Goal: Transaction & Acquisition: Purchase product/service

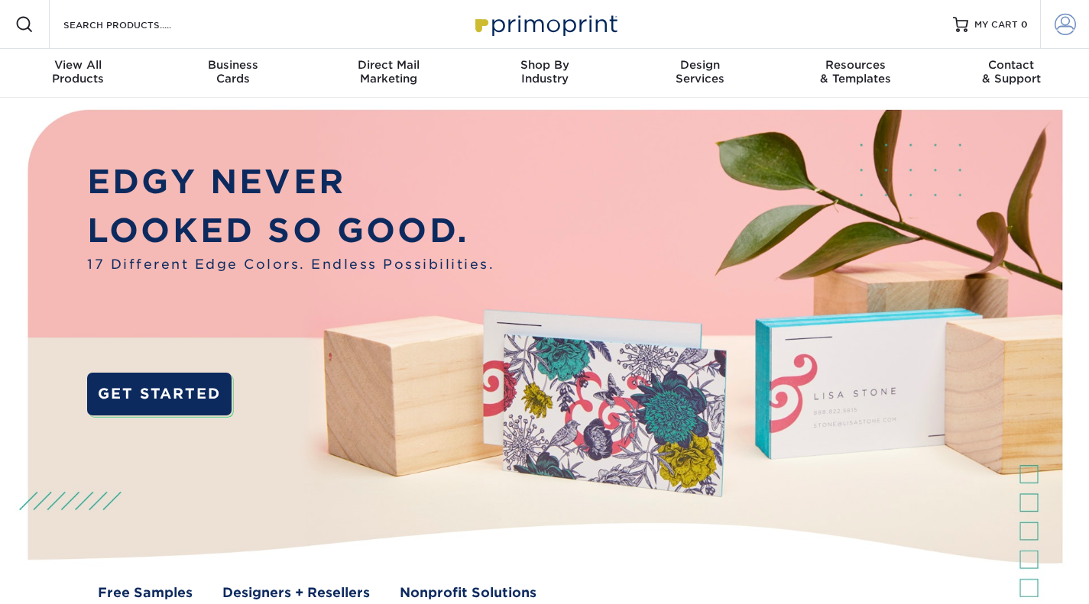
click at [1065, 30] on span at bounding box center [1064, 24] width 21 height 21
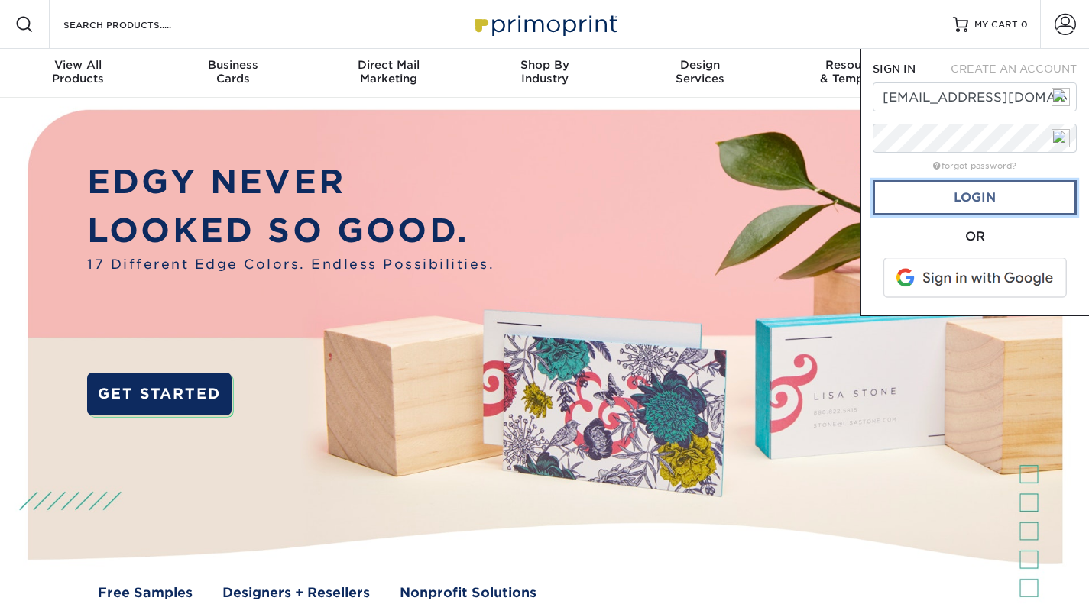
click at [1000, 199] on link "Login" at bounding box center [975, 197] width 204 height 35
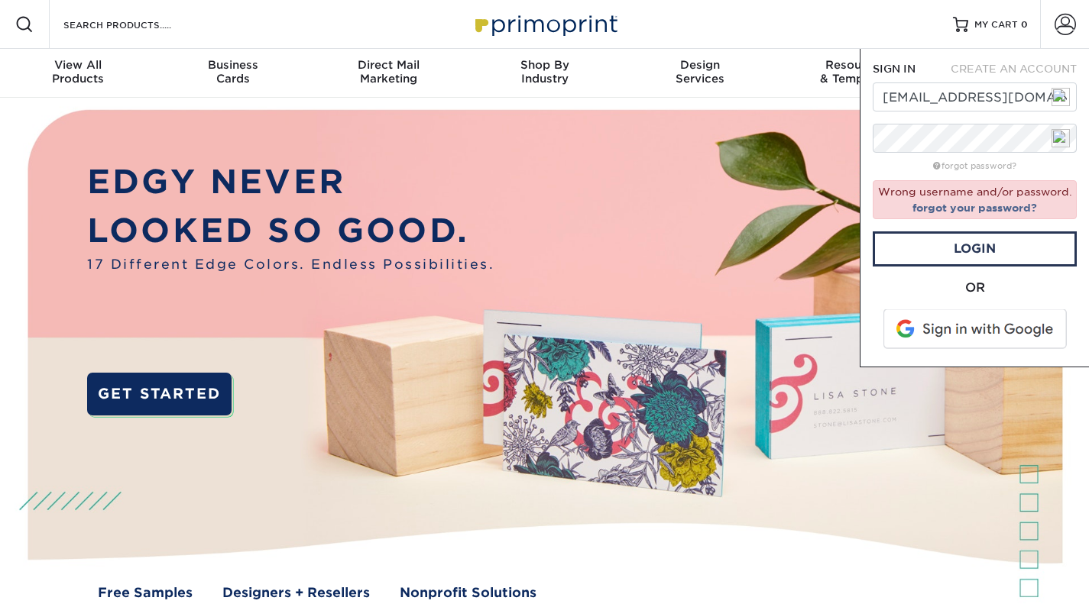
click at [1062, 101] on img at bounding box center [1060, 97] width 18 height 18
click at [1058, 98] on img at bounding box center [1060, 97] width 18 height 18
type input "[EMAIL_ADDRESS][DOMAIN_NAME]"
click at [967, 238] on link "Login" at bounding box center [975, 248] width 204 height 35
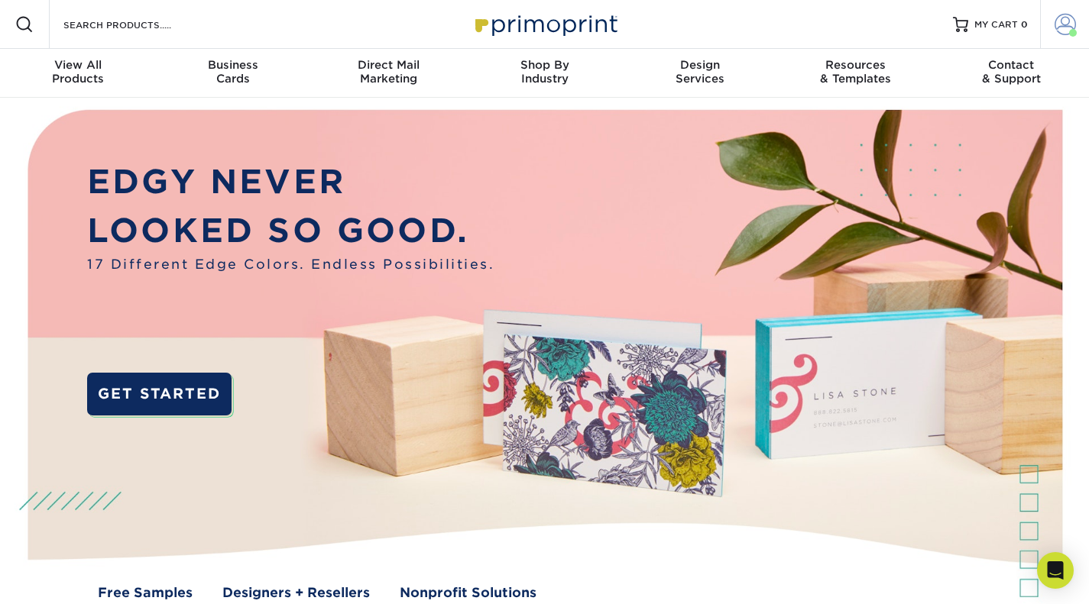
click at [1064, 28] on span at bounding box center [1064, 24] width 21 height 21
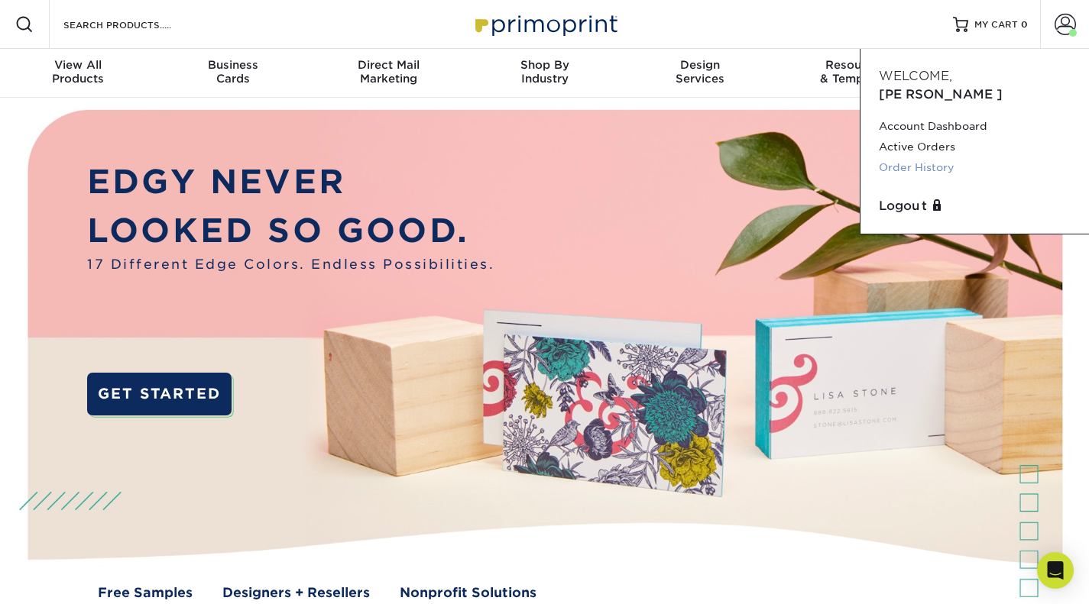
click at [906, 157] on link "Order History" at bounding box center [975, 167] width 192 height 21
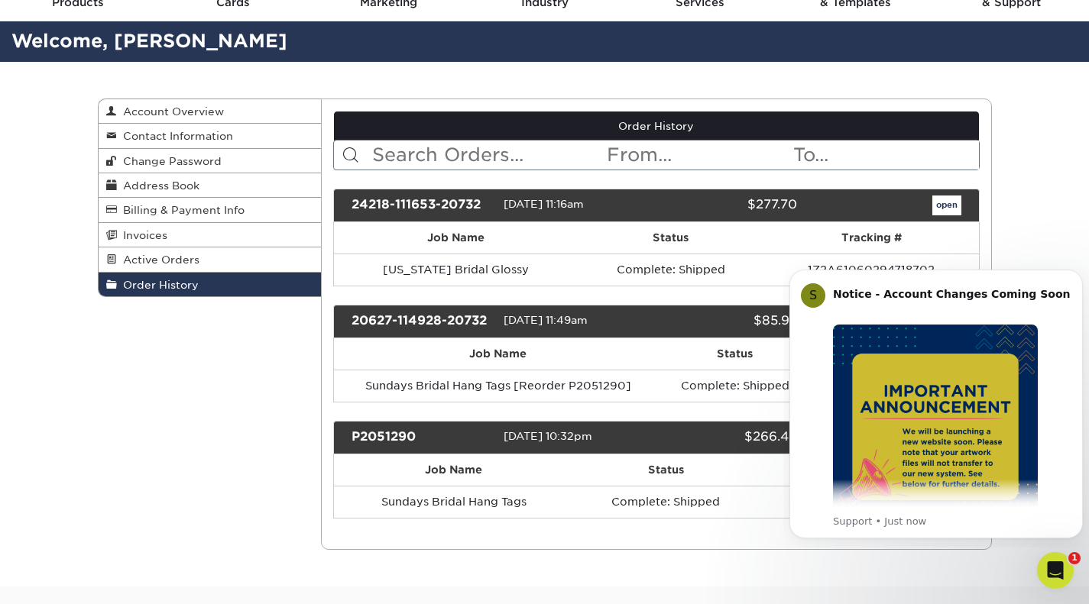
click at [1076, 177] on div "Order History Account Overview Contact Information Change Password Address Book…" at bounding box center [544, 324] width 1089 height 525
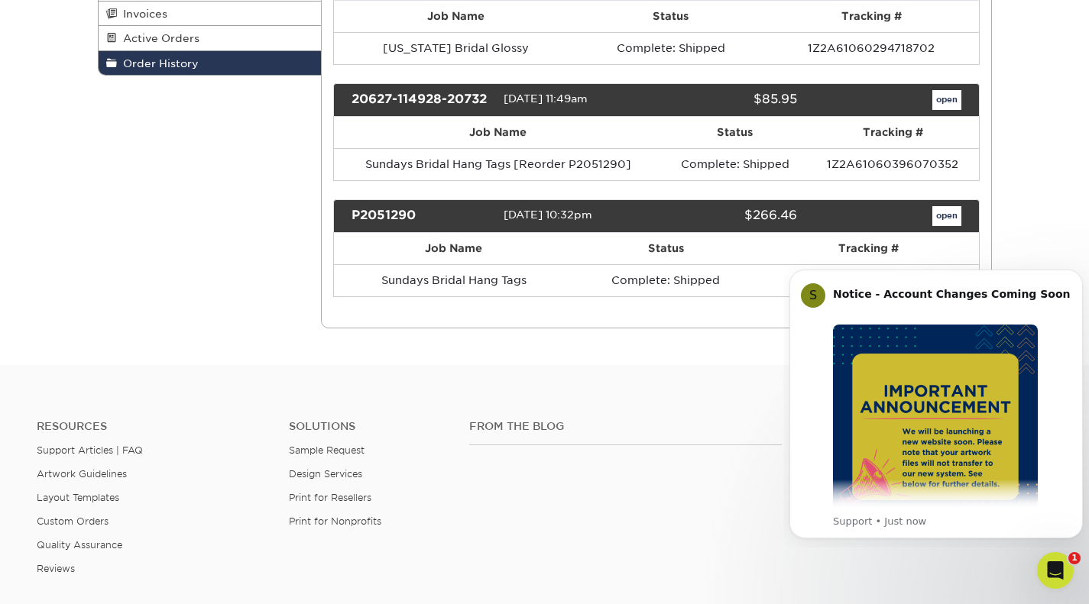
scroll to position [306, 0]
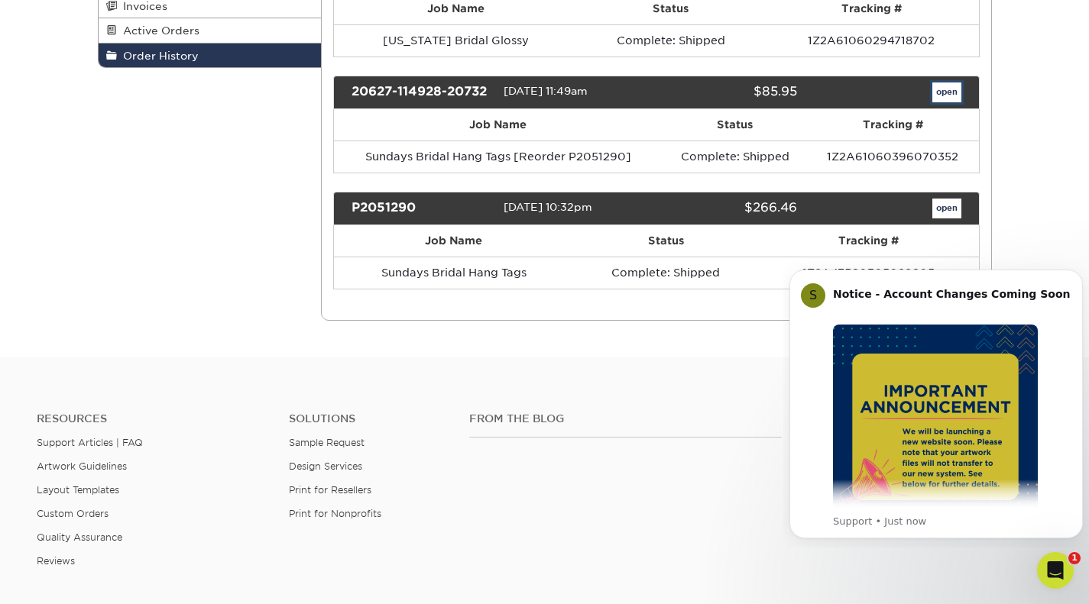
click at [952, 83] on link "open" at bounding box center [946, 93] width 29 height 20
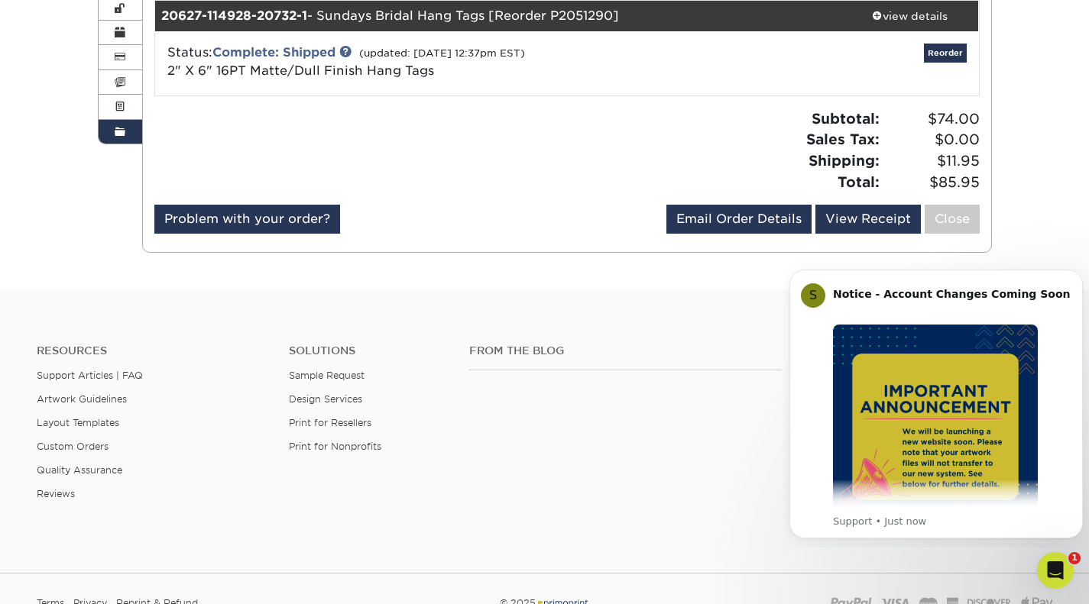
scroll to position [76, 0]
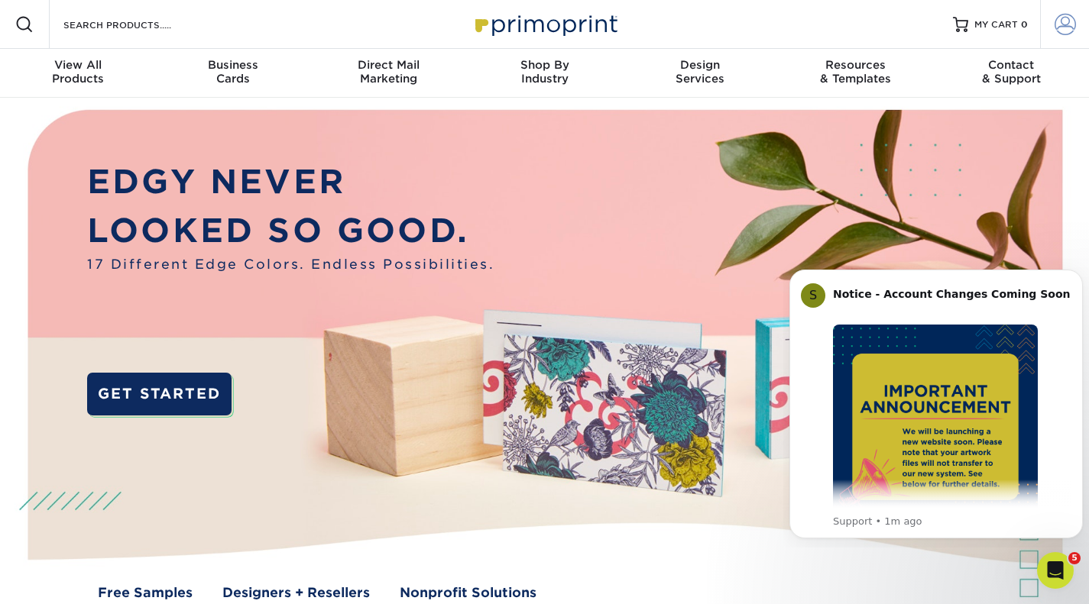
click at [1067, 23] on span at bounding box center [1064, 24] width 21 height 21
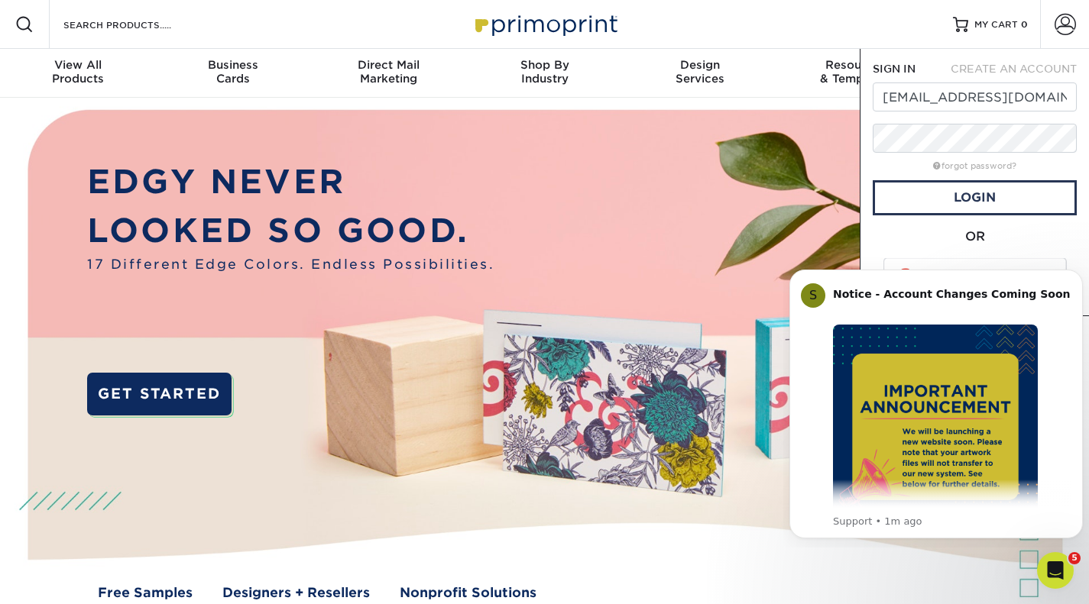
click at [801, 5] on div "Resources Menu Search Products Account SIGN IN CREATE AN ACCOUNT stevesunday@ea…" at bounding box center [544, 24] width 1089 height 49
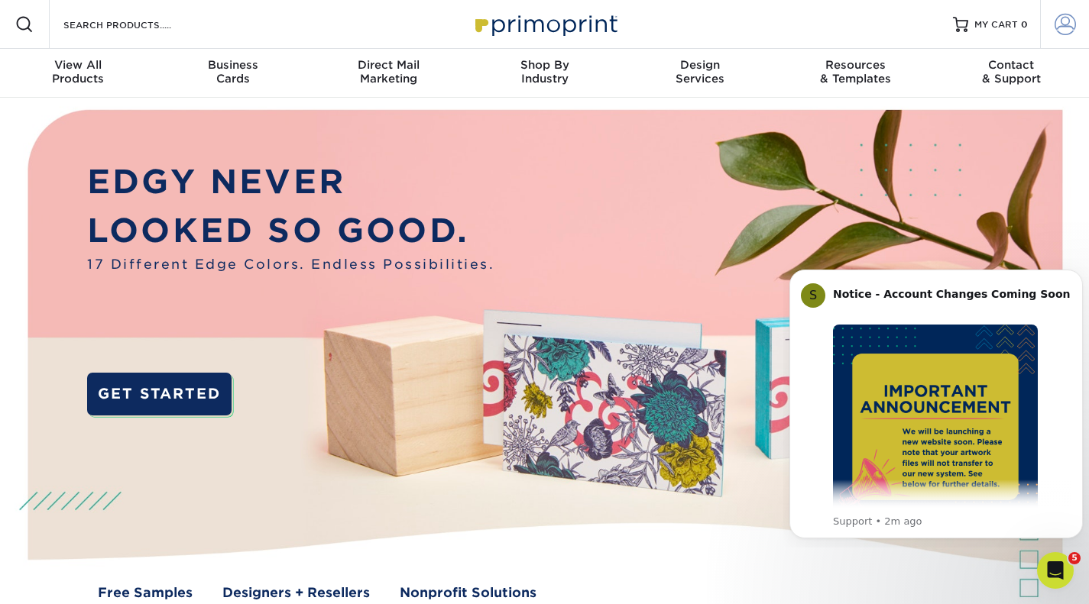
click at [1075, 27] on link "Account" at bounding box center [1064, 24] width 49 height 49
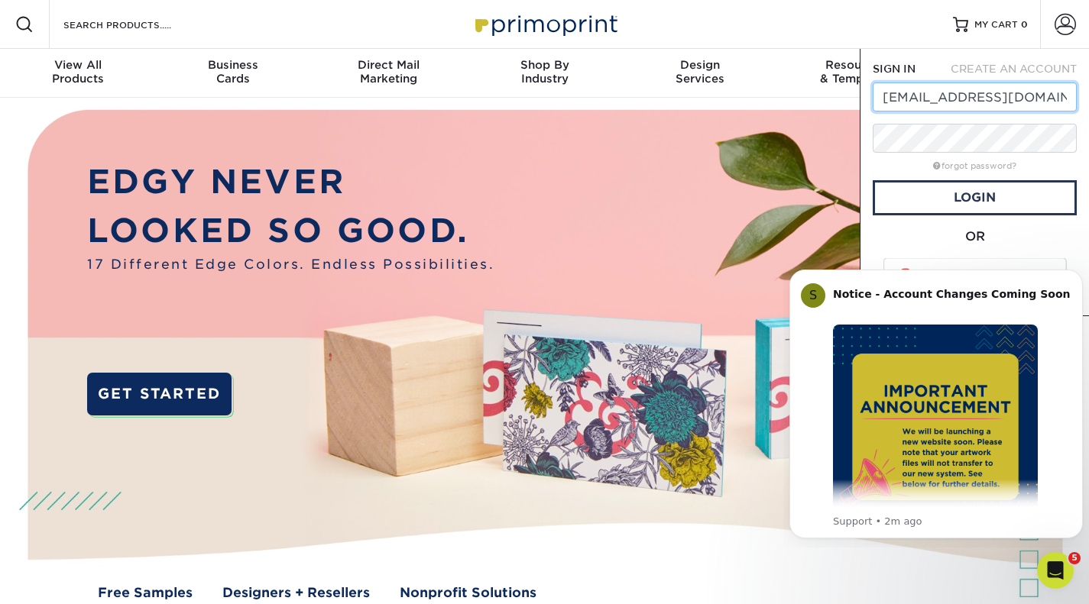
click at [1069, 102] on input "stevesunday@earthlink.net" at bounding box center [975, 97] width 204 height 29
click at [487, 165] on p "EDGY NEVER" at bounding box center [290, 181] width 407 height 49
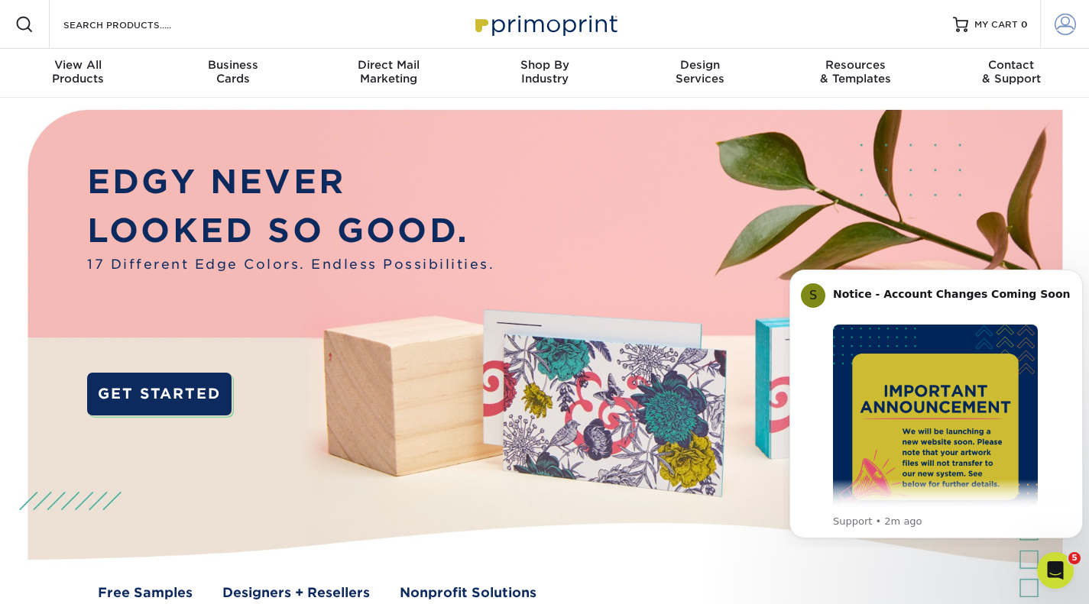
click at [1071, 23] on span at bounding box center [1064, 24] width 21 height 21
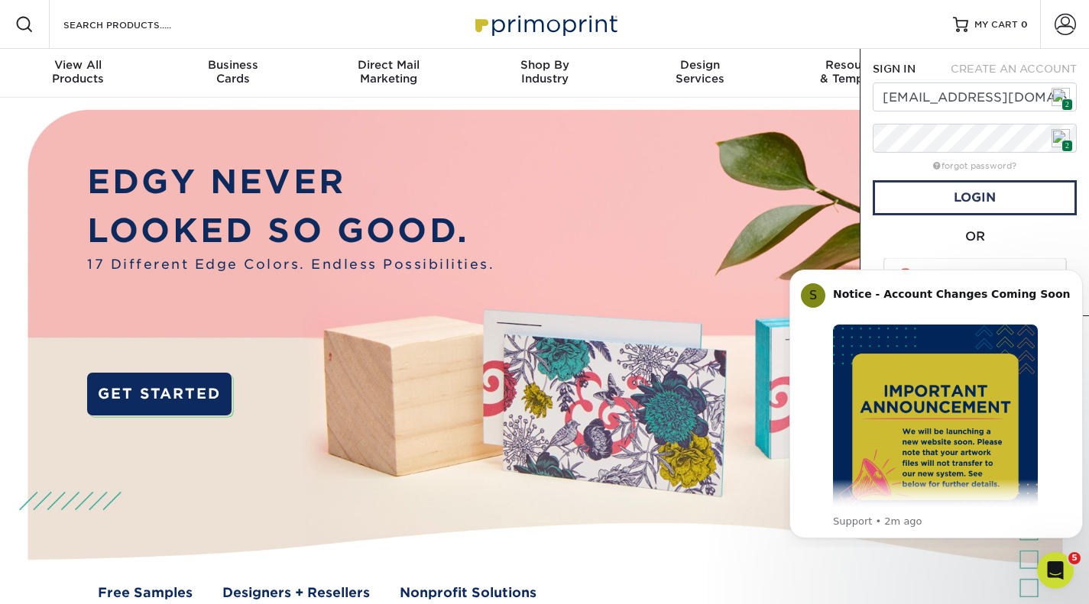
click at [1066, 99] on span "2" at bounding box center [1066, 105] width 11 height 13
type input "[EMAIL_ADDRESS][DOMAIN_NAME]"
click at [964, 190] on link "Login" at bounding box center [975, 197] width 204 height 35
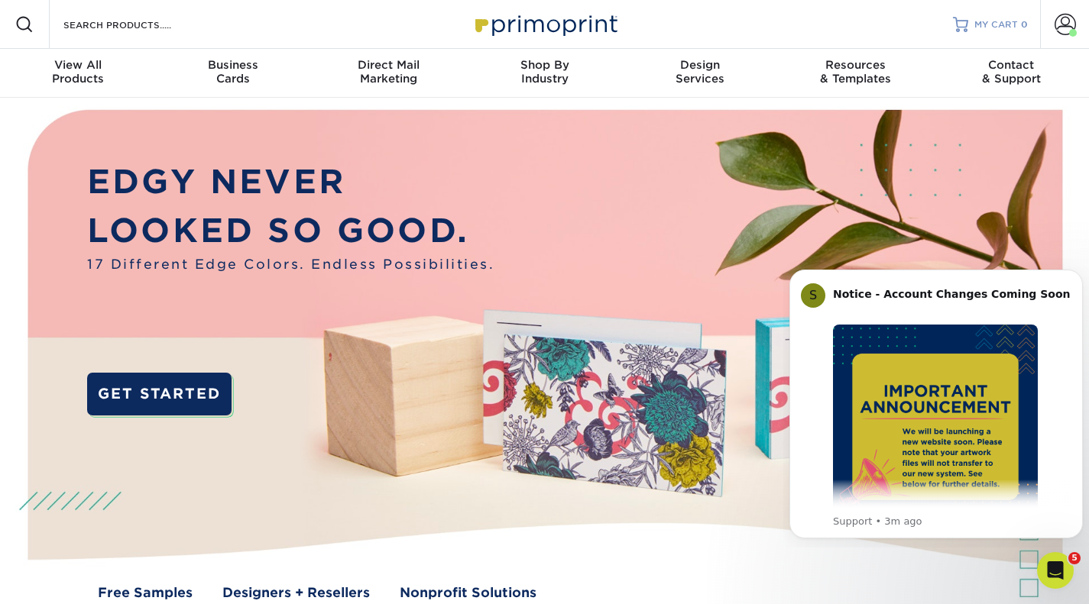
click at [1009, 26] on span "MY CART" at bounding box center [996, 24] width 44 height 13
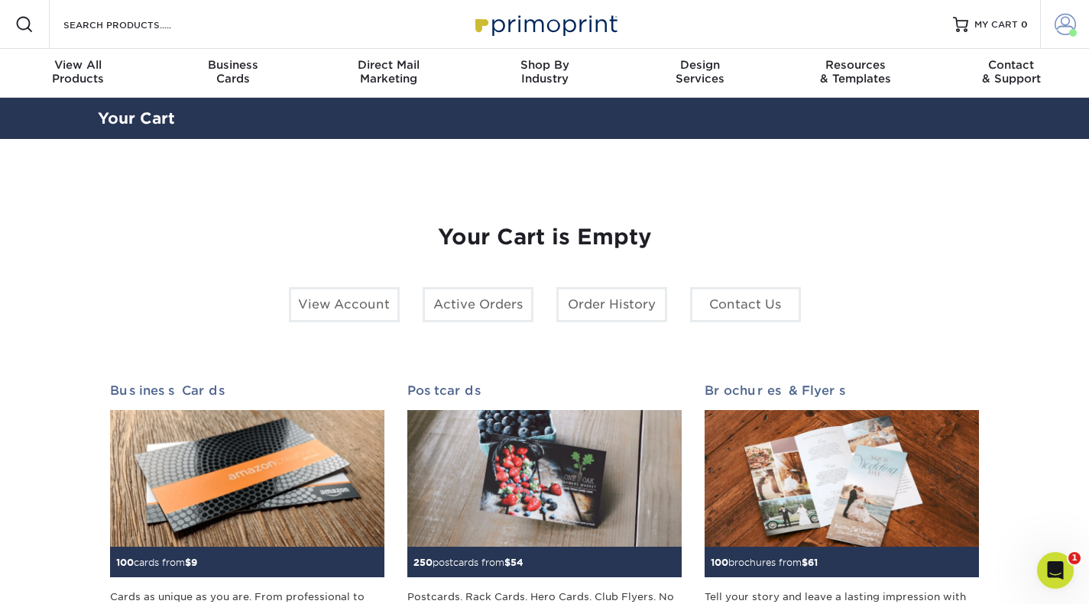
click at [1077, 20] on link "Account" at bounding box center [1064, 24] width 49 height 49
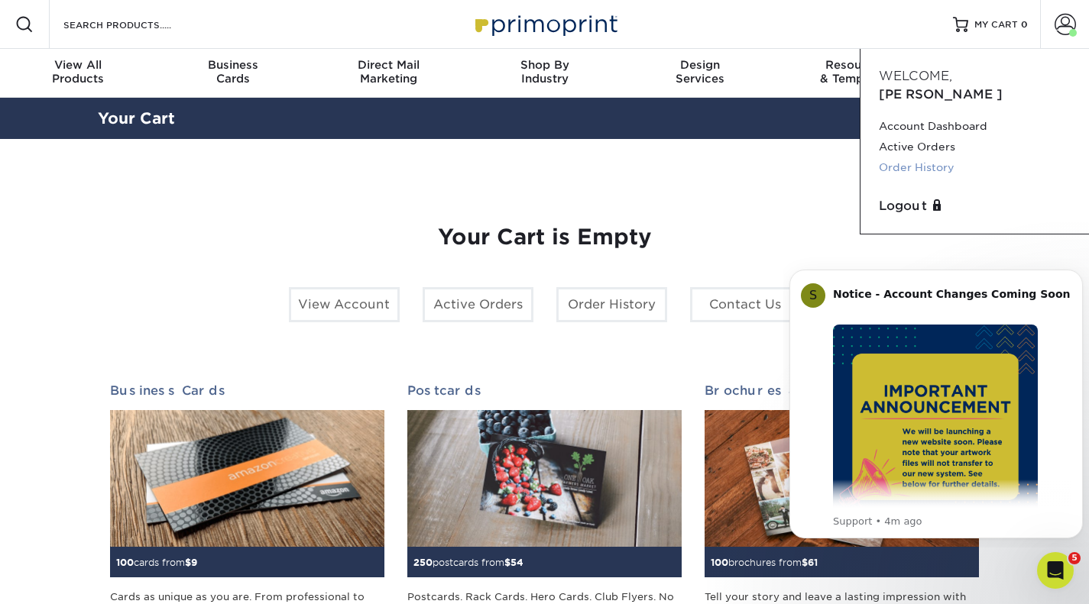
click at [900, 157] on link "Order History" at bounding box center [975, 167] width 192 height 21
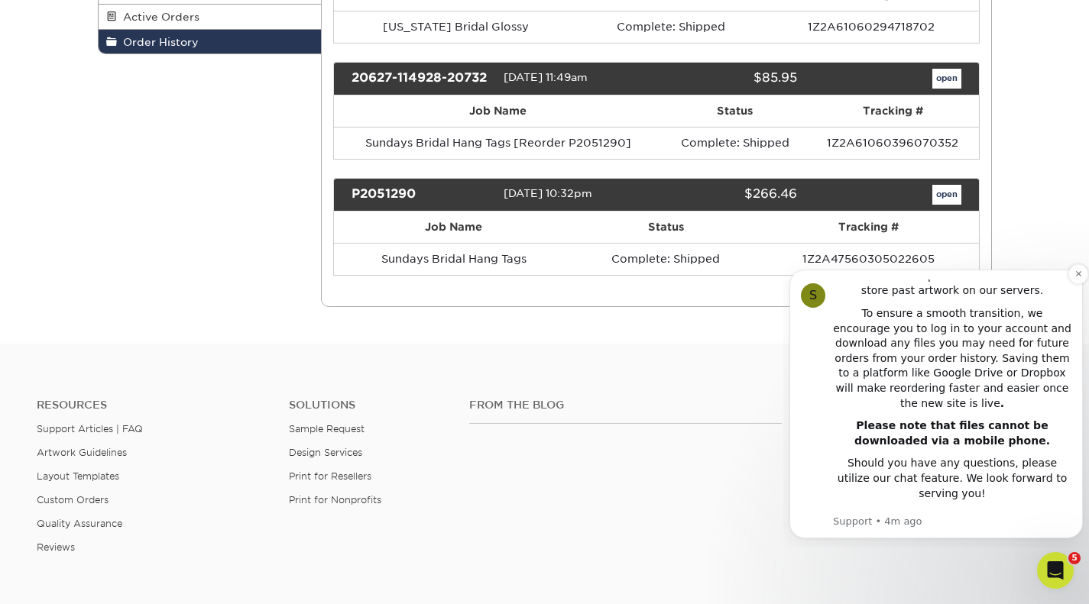
scroll to position [382, 0]
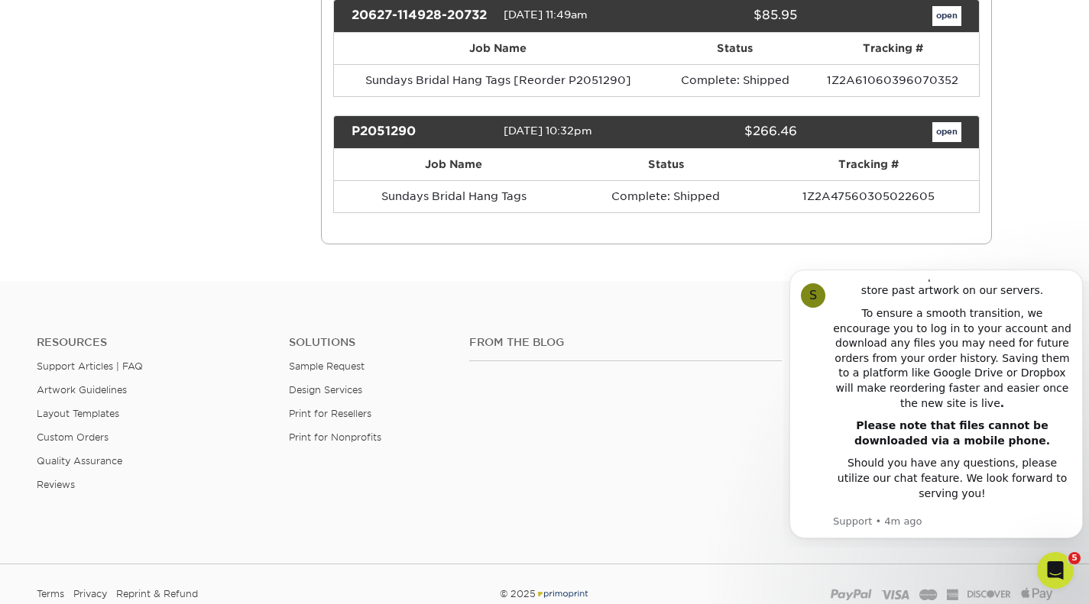
click at [711, 331] on div "Resources Support Articles | FAQ Artwork Guidelines Layout Templates Custom Ord…" at bounding box center [544, 425] width 1089 height 253
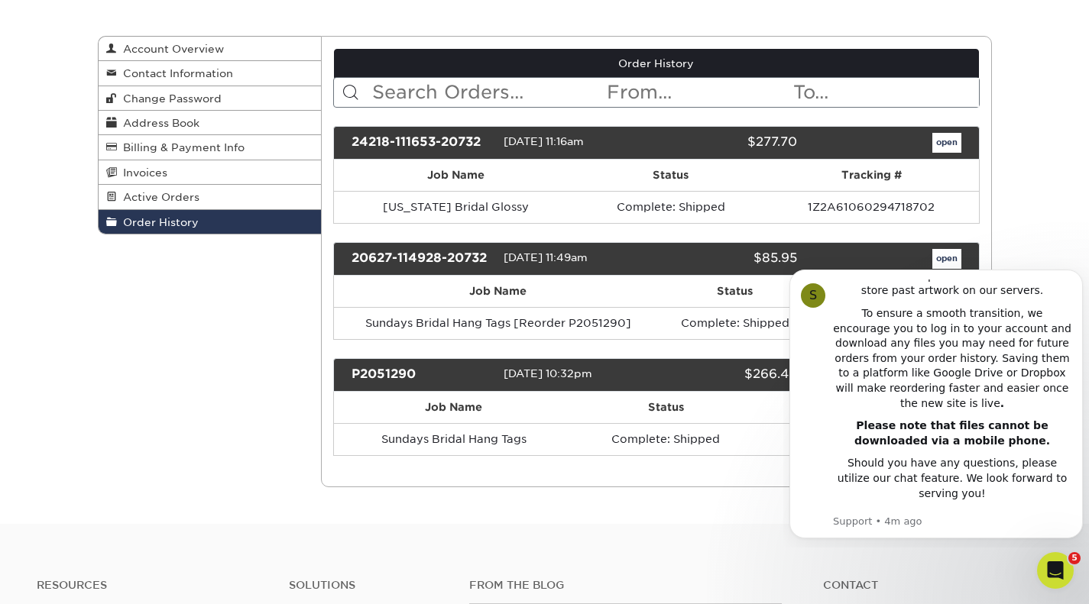
scroll to position [76, 0]
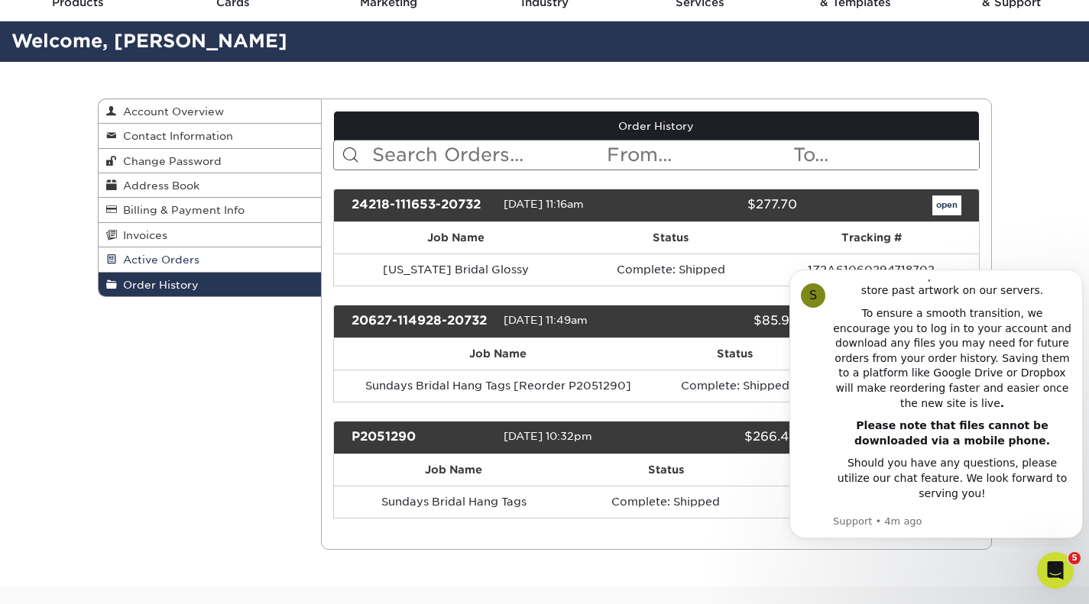
click at [157, 261] on span "Active Orders" at bounding box center [158, 260] width 83 height 12
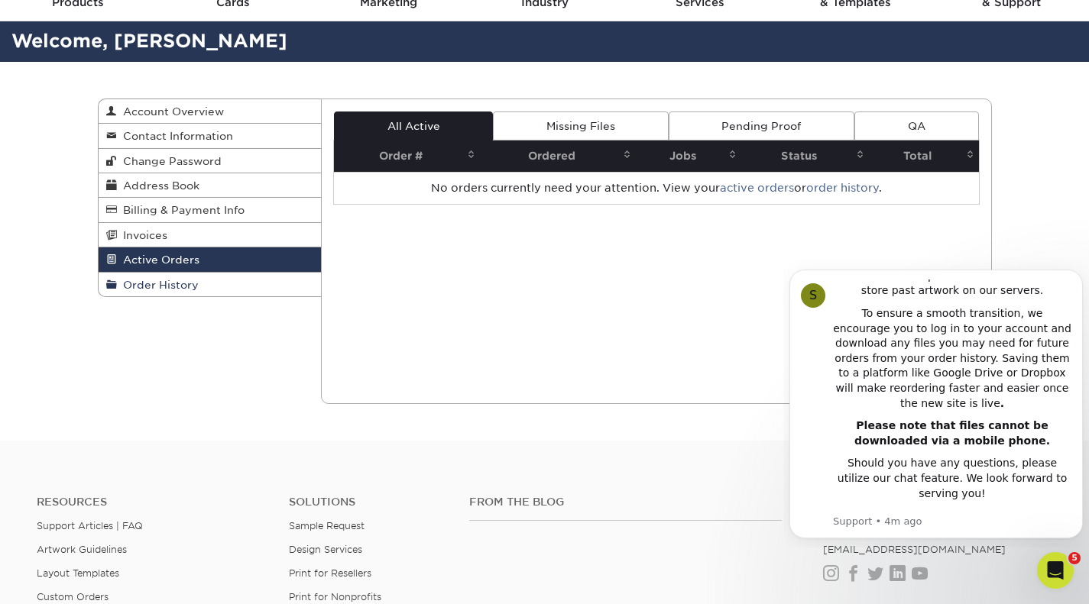
click at [144, 284] on span "Order History" at bounding box center [158, 285] width 82 height 12
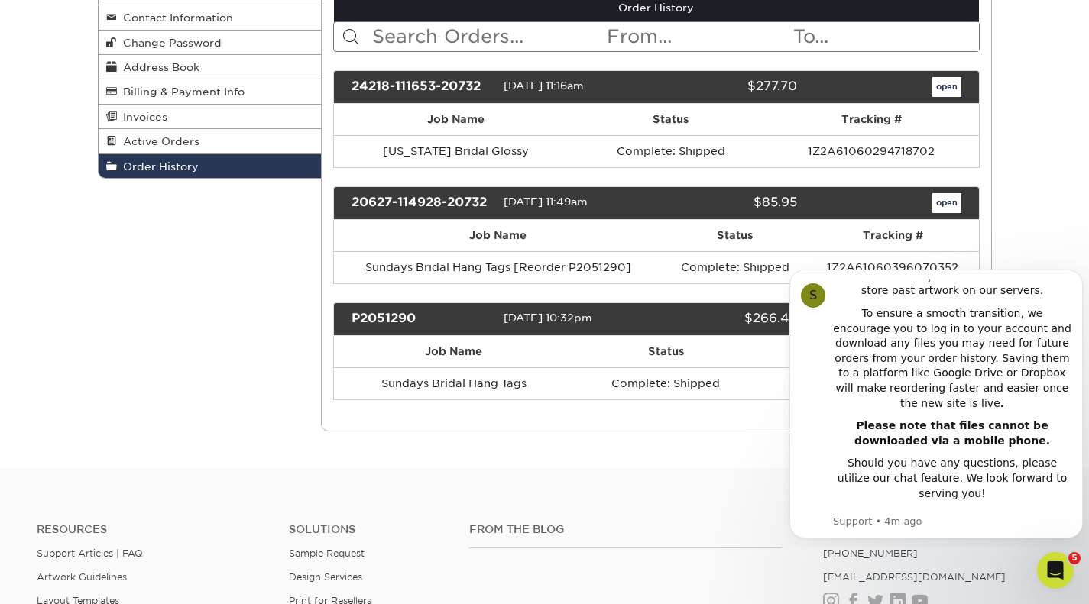
scroll to position [306, 0]
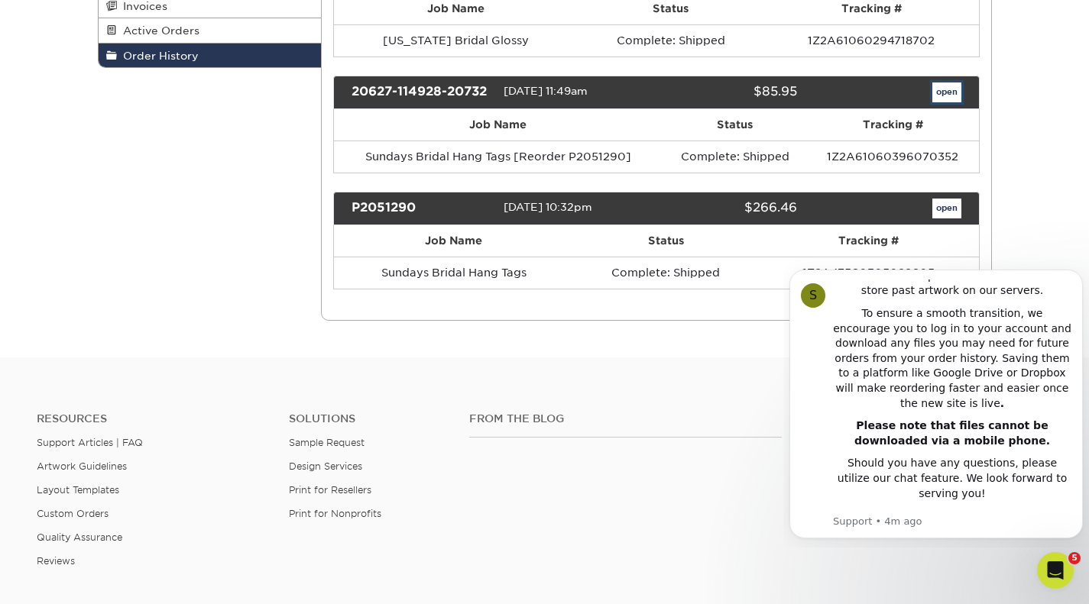
click at [943, 88] on link "open" at bounding box center [946, 93] width 29 height 20
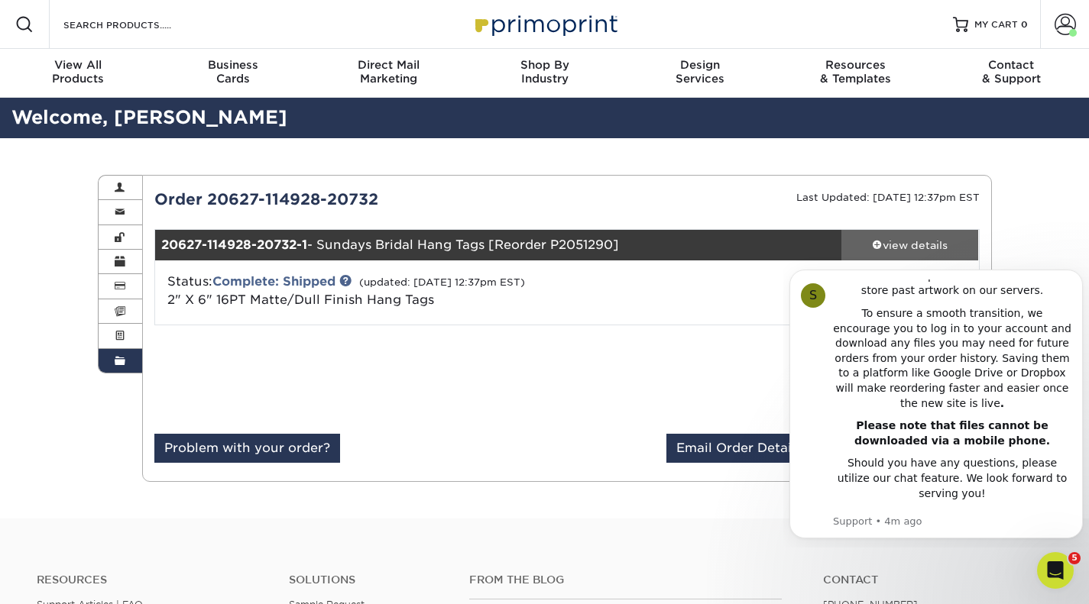
click at [876, 249] on div "view details" at bounding box center [910, 245] width 138 height 15
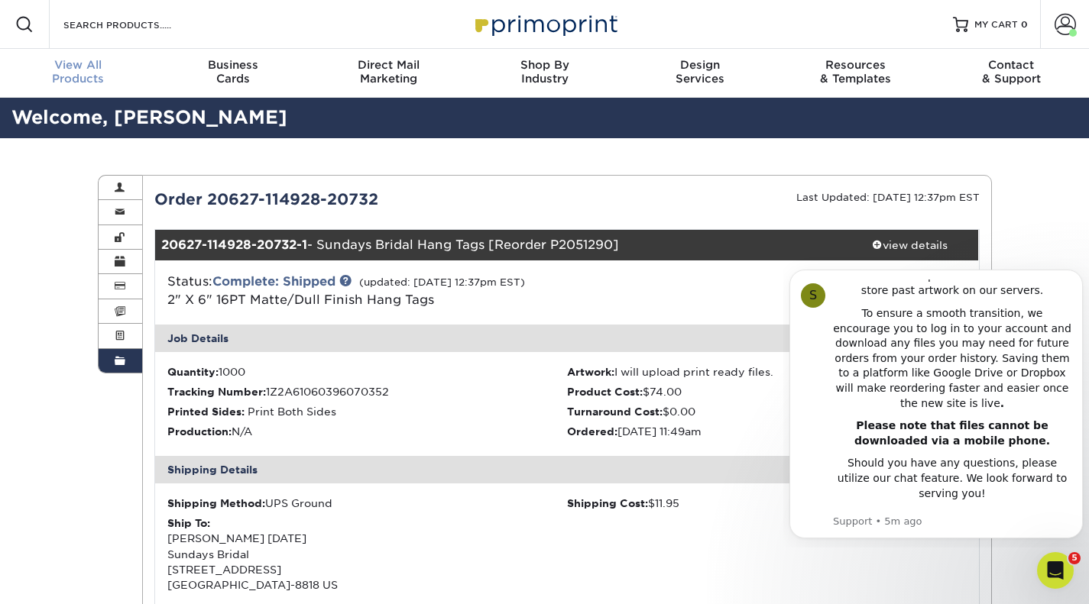
click at [77, 85] on div "View All Products" at bounding box center [78, 72] width 156 height 28
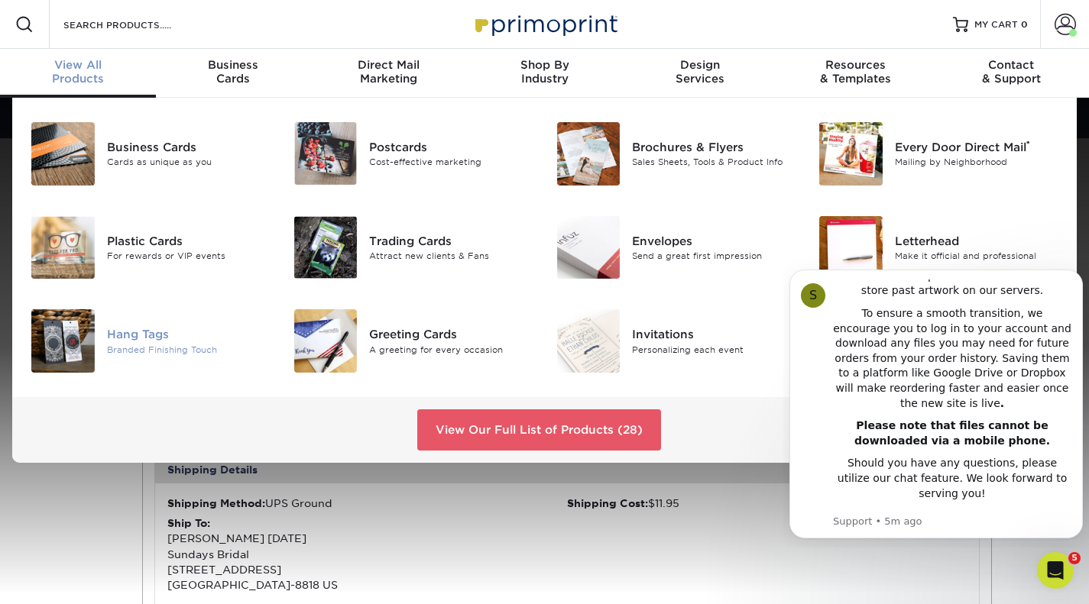
click at [82, 335] on img at bounding box center [62, 340] width 63 height 63
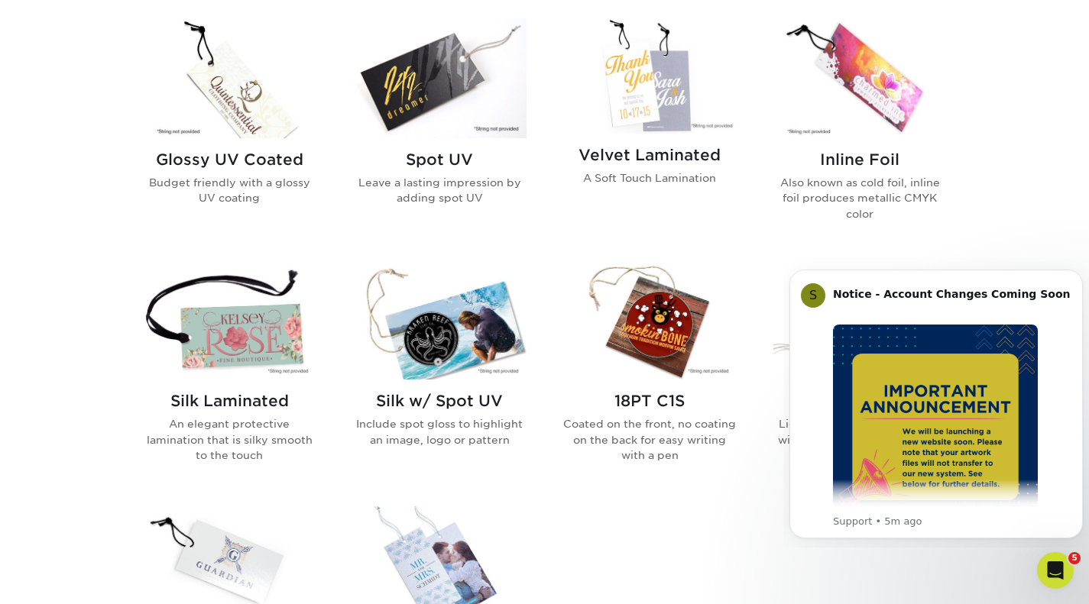
scroll to position [840, 0]
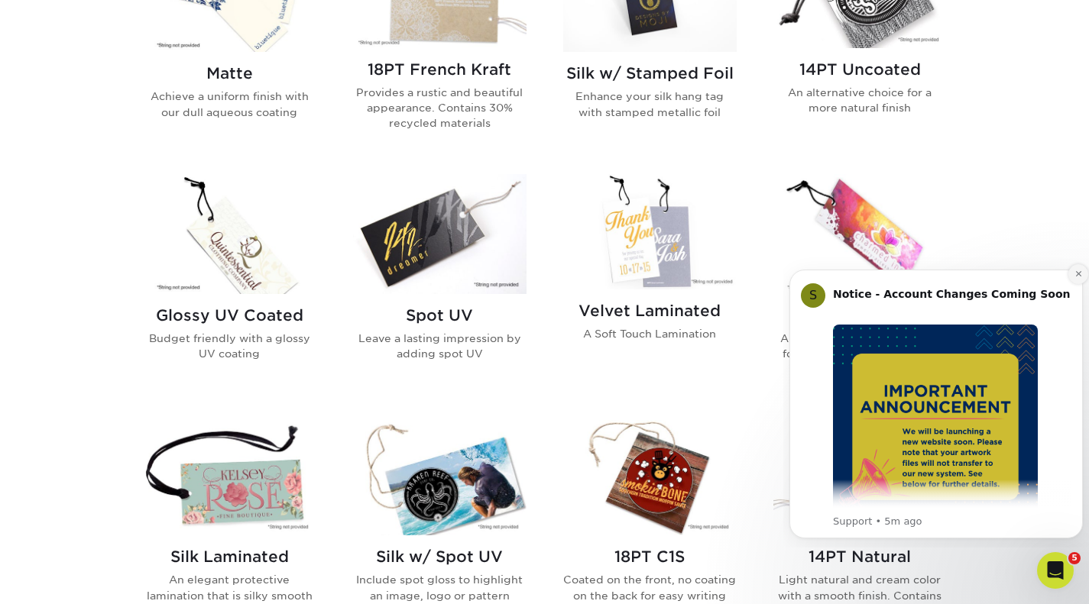
click at [1079, 273] on icon "Dismiss notification" at bounding box center [1077, 273] width 5 height 5
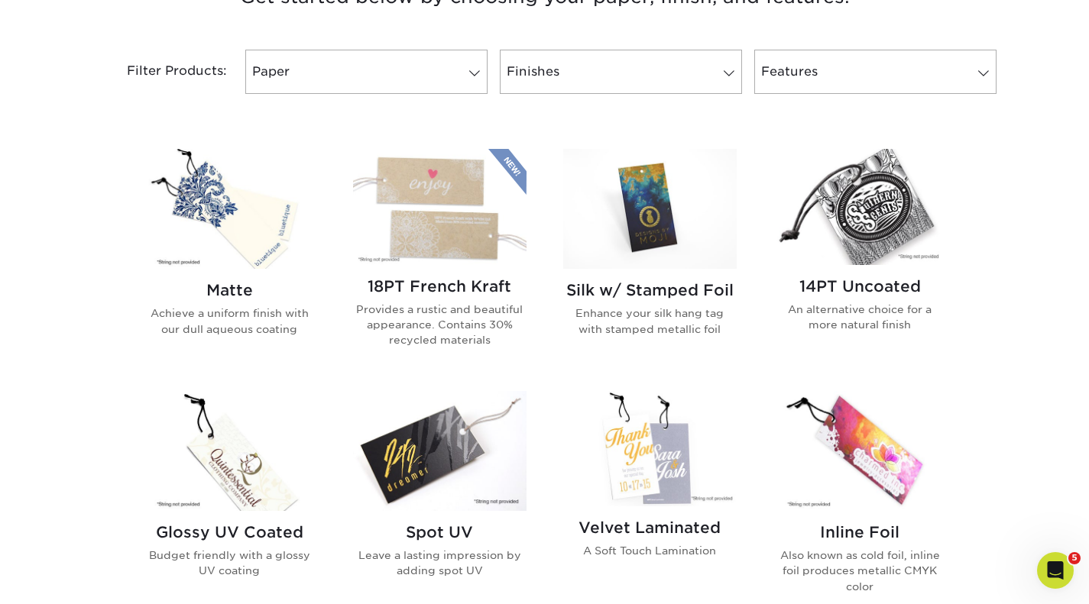
scroll to position [535, 0]
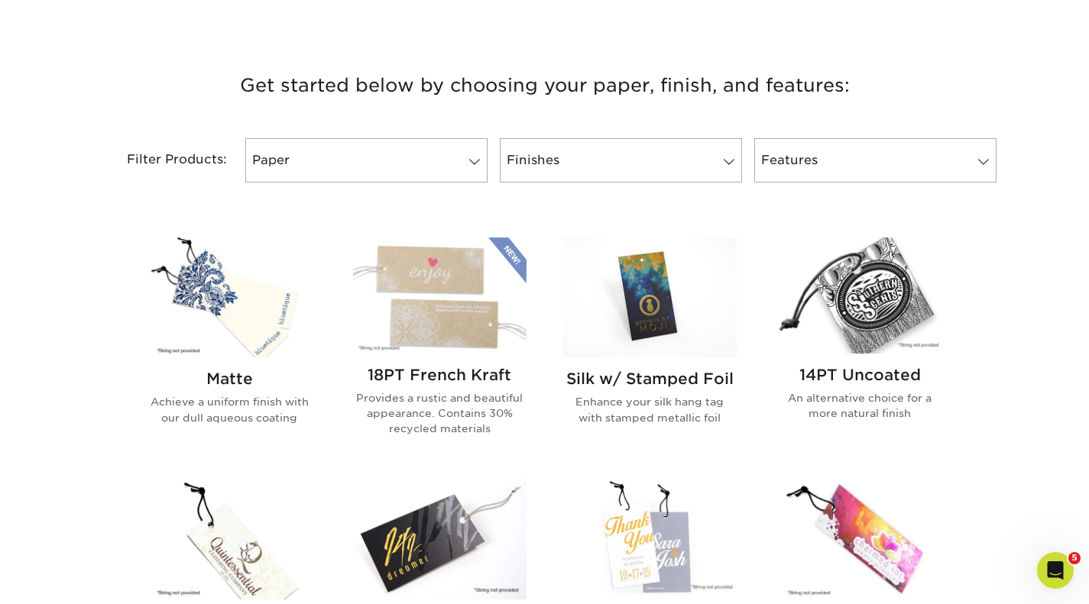
click at [228, 310] on img at bounding box center [229, 298] width 173 height 120
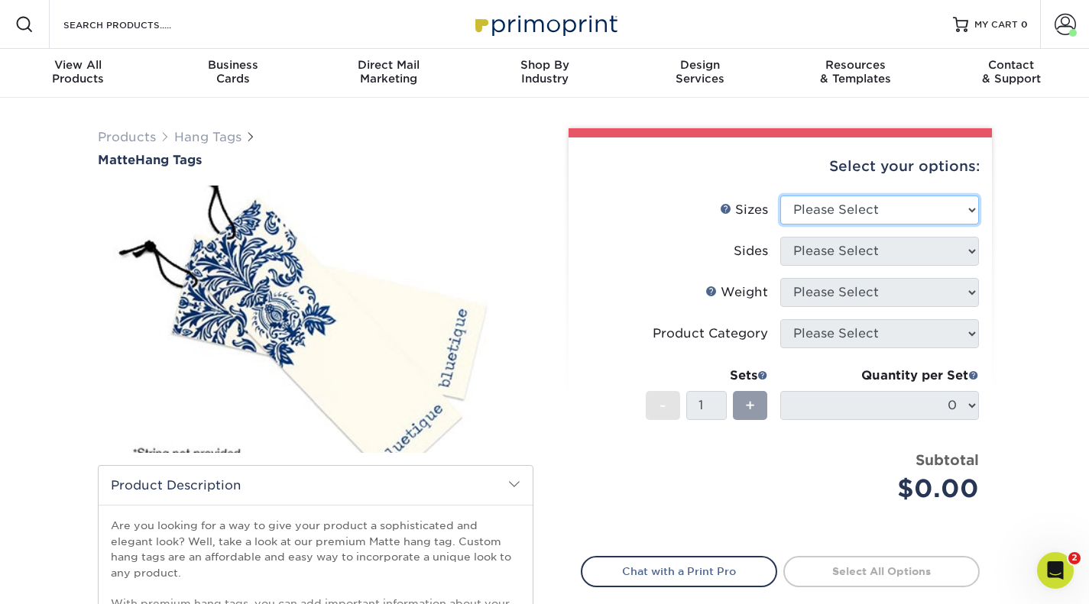
click at [872, 218] on select "Please Select 1.5" x 3.5" 1.75" x 3.5" 2" x 2" 2" x 3.5" 2" x 4" 2" x 6" 2.5" x…" at bounding box center [879, 210] width 199 height 29
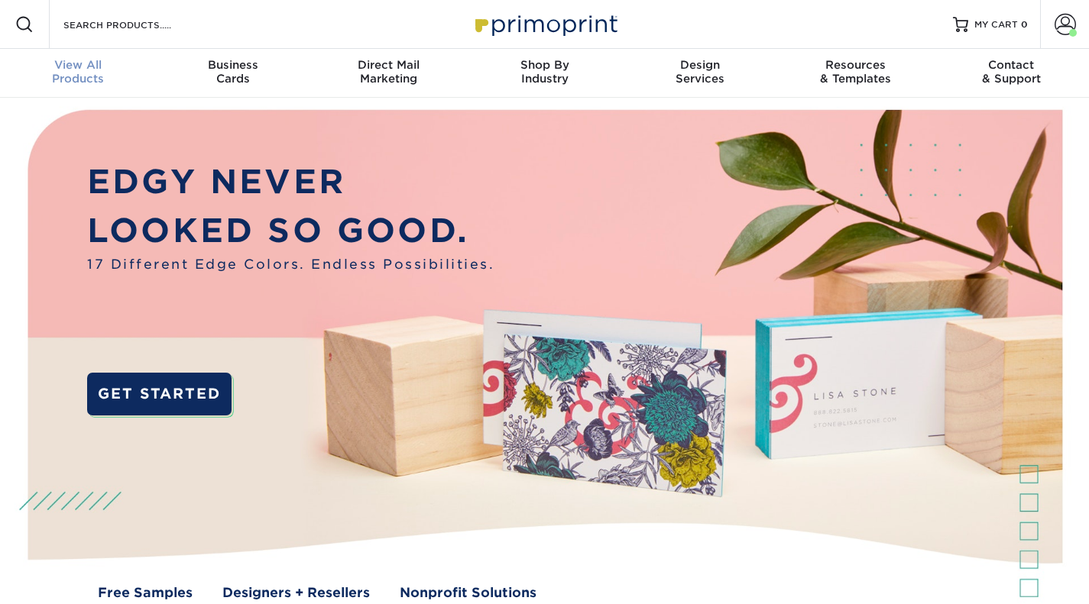
click at [66, 63] on span "View All" at bounding box center [78, 65] width 156 height 14
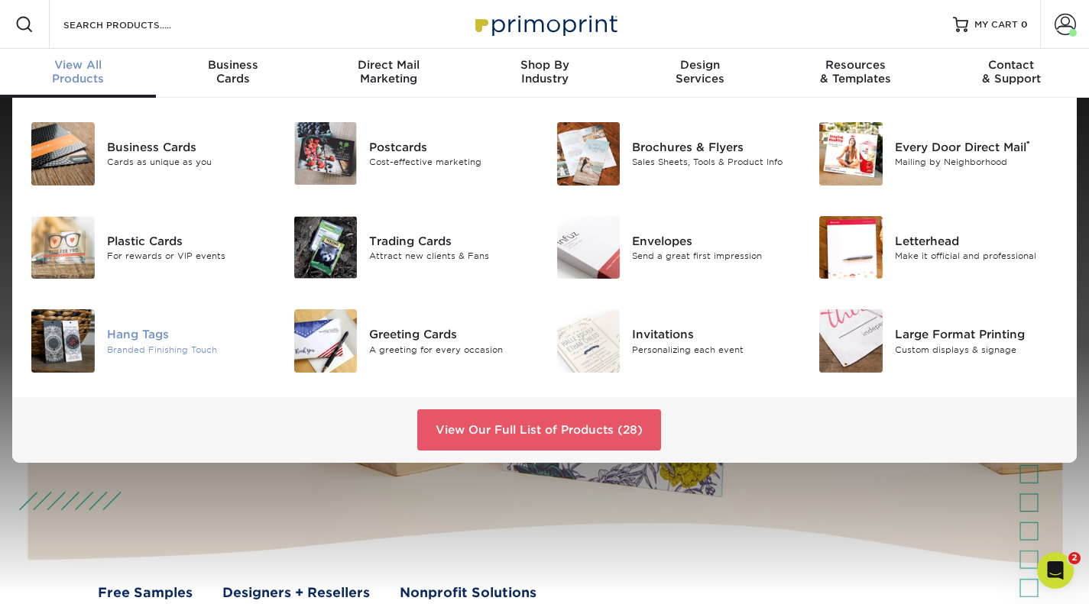
click at [73, 339] on img at bounding box center [62, 340] width 63 height 63
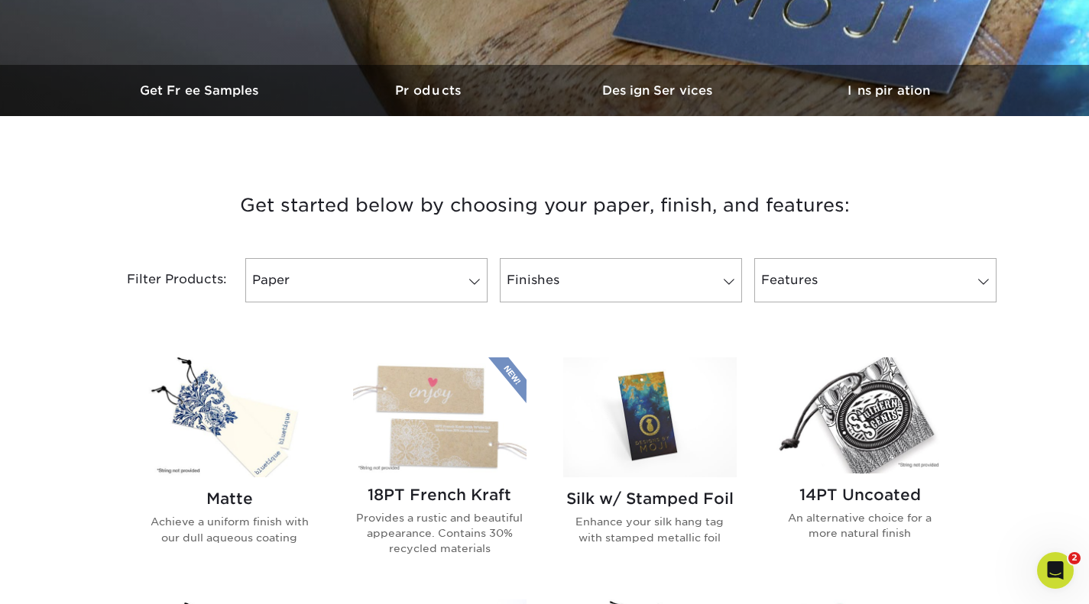
scroll to position [422, 0]
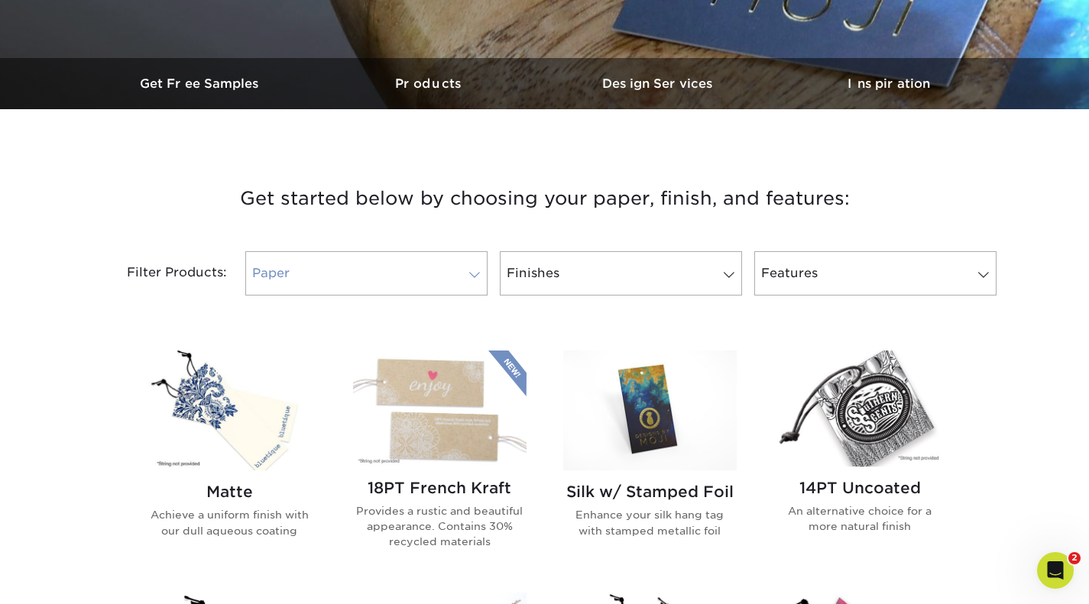
click at [318, 276] on link "Paper" at bounding box center [366, 273] width 242 height 44
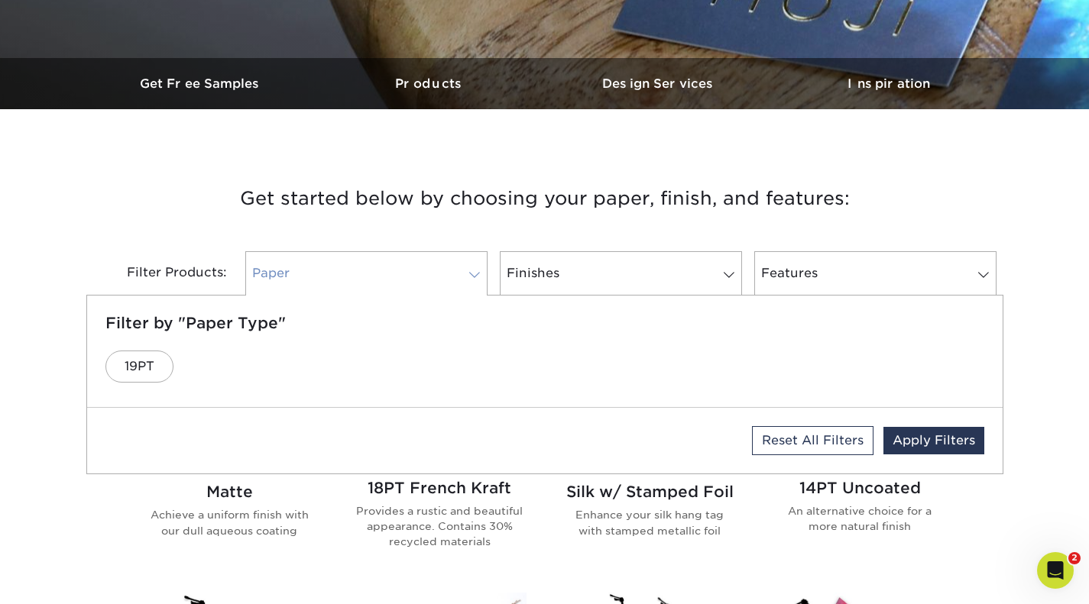
click at [318, 276] on link "Paper" at bounding box center [366, 273] width 242 height 44
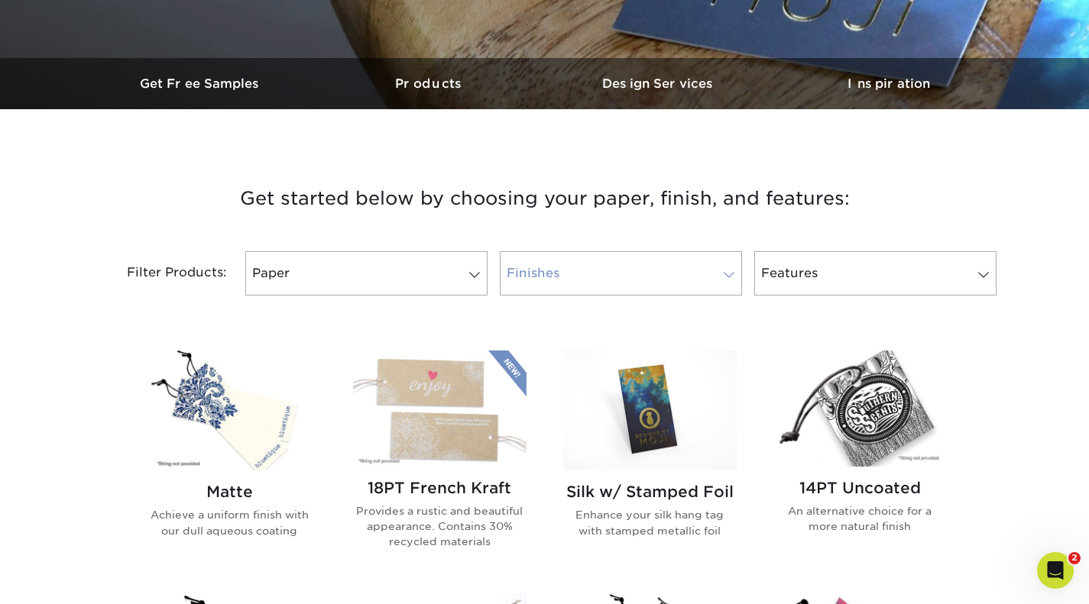
click at [541, 269] on link "Finishes" at bounding box center [621, 273] width 242 height 44
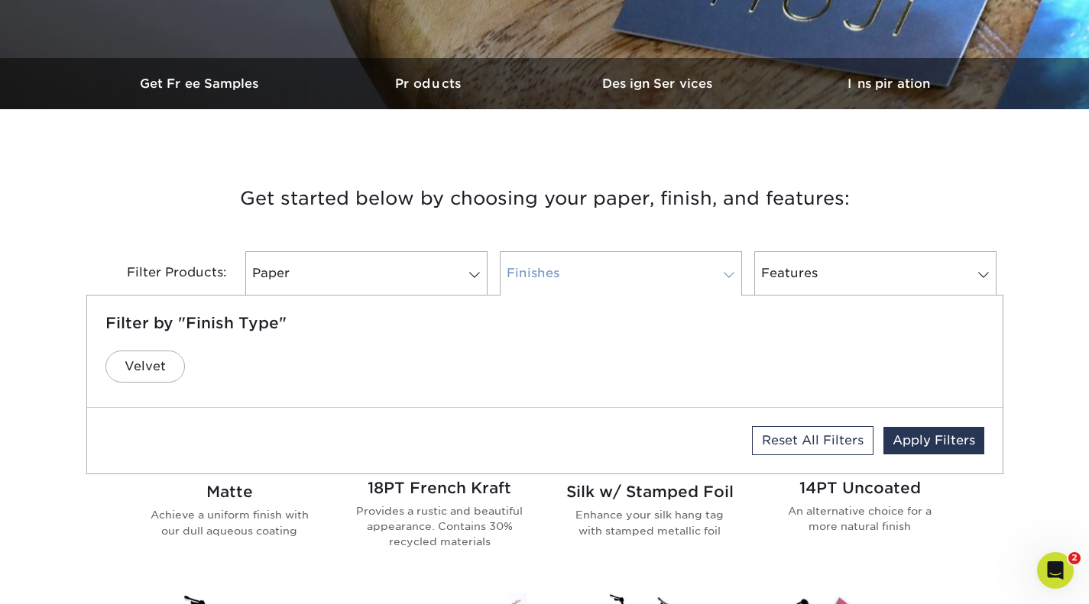
click at [541, 269] on link "Finishes" at bounding box center [621, 273] width 242 height 44
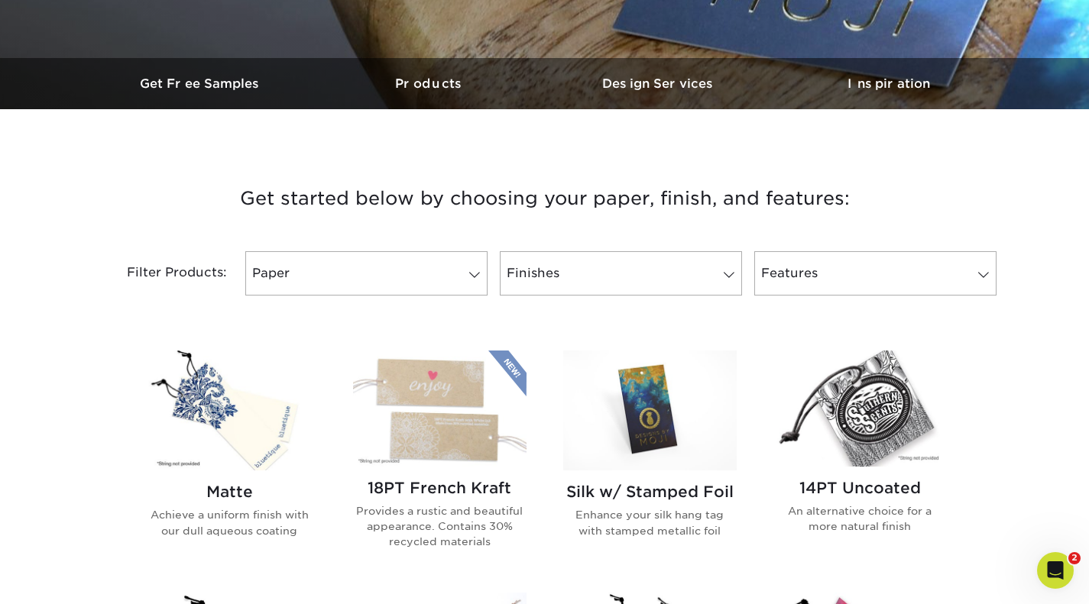
click at [265, 394] on img at bounding box center [229, 411] width 173 height 120
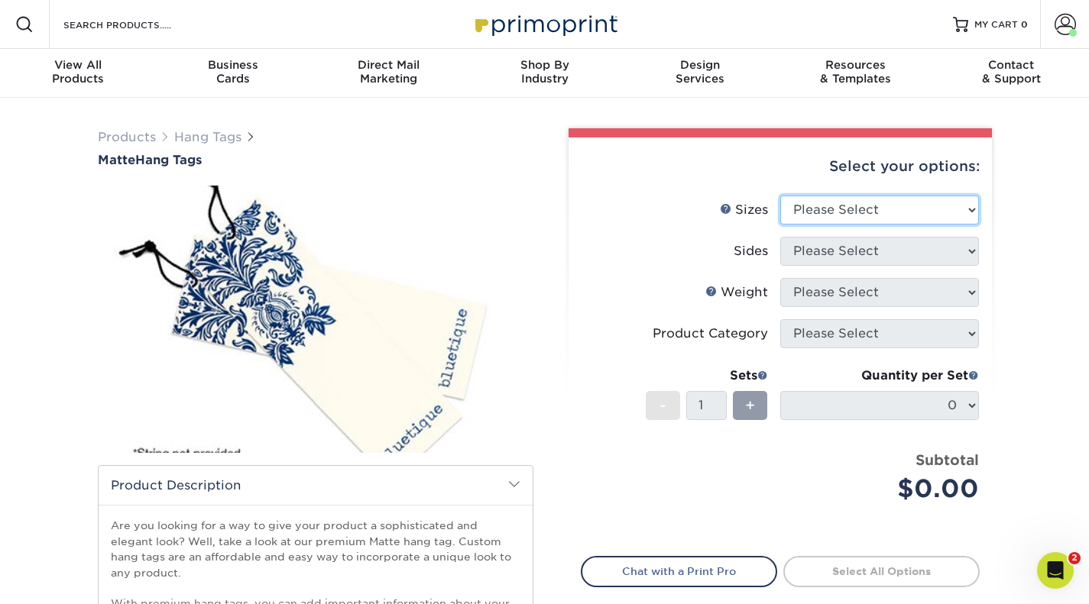
click at [937, 206] on select "Please Select 1.5" x 3.5" 1.75" x 3.5" 2" x 2" 2" x 3.5" 2" x 4" 2" x 6" 2.5" x…" at bounding box center [879, 210] width 199 height 29
select select "2.00x6.00"
click at [780, 196] on select "Please Select 1.5" x 3.5" 1.75" x 3.5" 2" x 2" 2" x 3.5" 2" x 4" 2" x 6" 2.5" x…" at bounding box center [879, 210] width 199 height 29
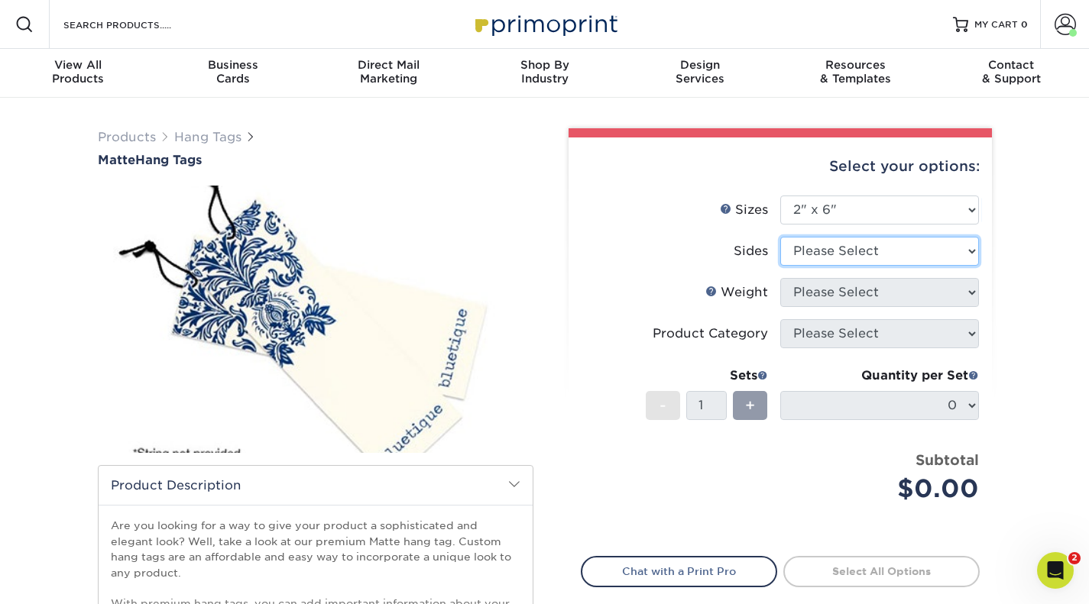
click at [822, 244] on select "Please Select Print Both Sides Print Front Only" at bounding box center [879, 251] width 199 height 29
select select "13abbda7-1d64-4f25-8bb2-c179b224825d"
click at [780, 237] on select "Please Select Print Both Sides Print Front Only" at bounding box center [879, 251] width 199 height 29
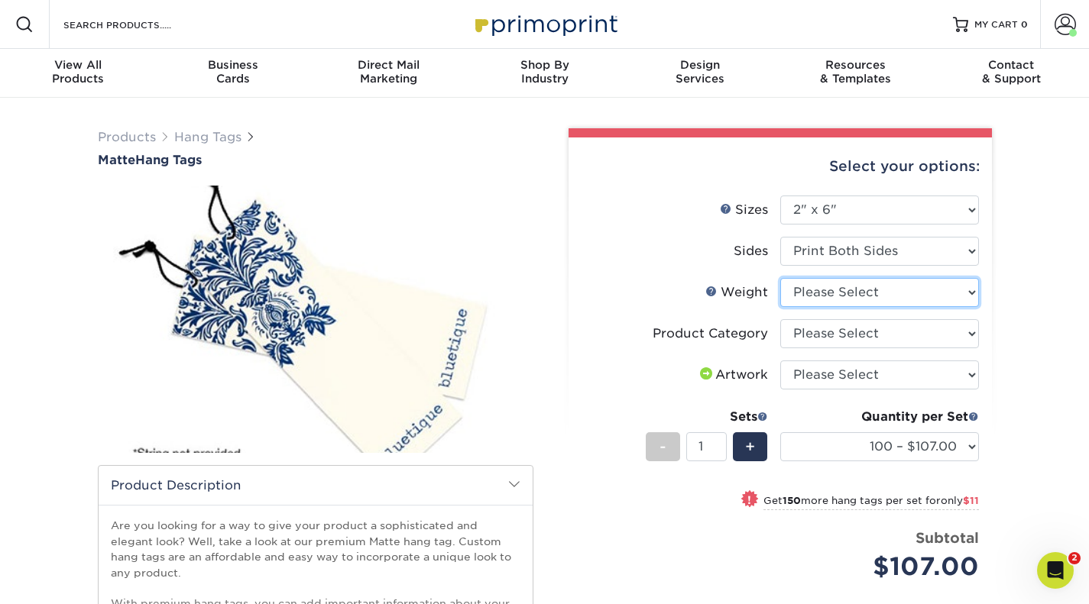
click at [808, 292] on select "Please Select 16PT" at bounding box center [879, 292] width 199 height 29
select select "16PT"
click at [780, 278] on select "Please Select 16PT" at bounding box center [879, 292] width 199 height 29
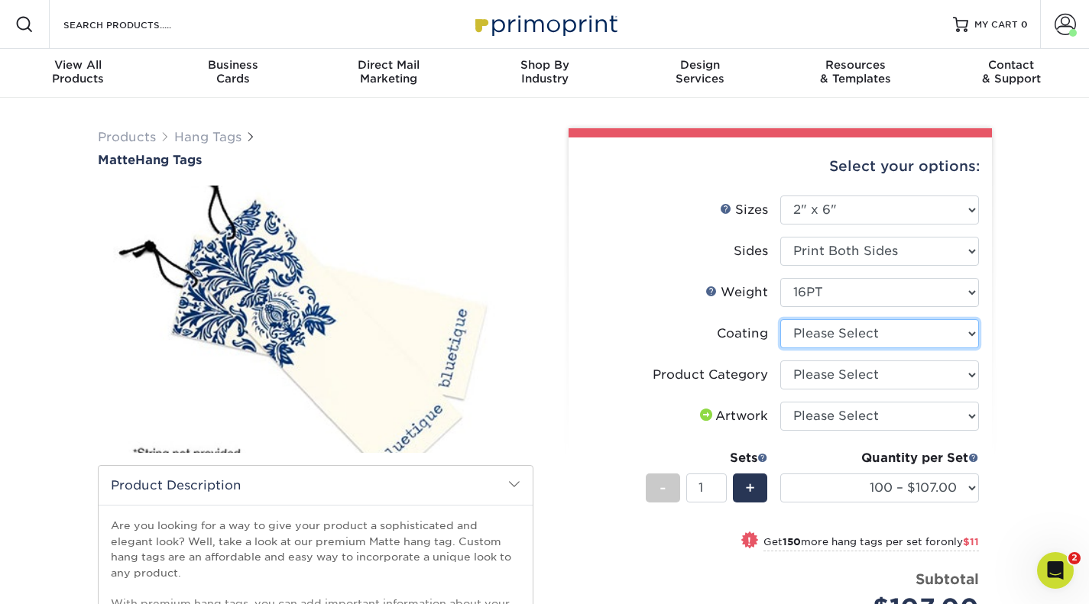
click at [933, 326] on select at bounding box center [879, 333] width 199 height 29
select select "121bb7b5-3b4d-429f-bd8d-bbf80e953313"
click at [780, 319] on select at bounding box center [879, 333] width 199 height 29
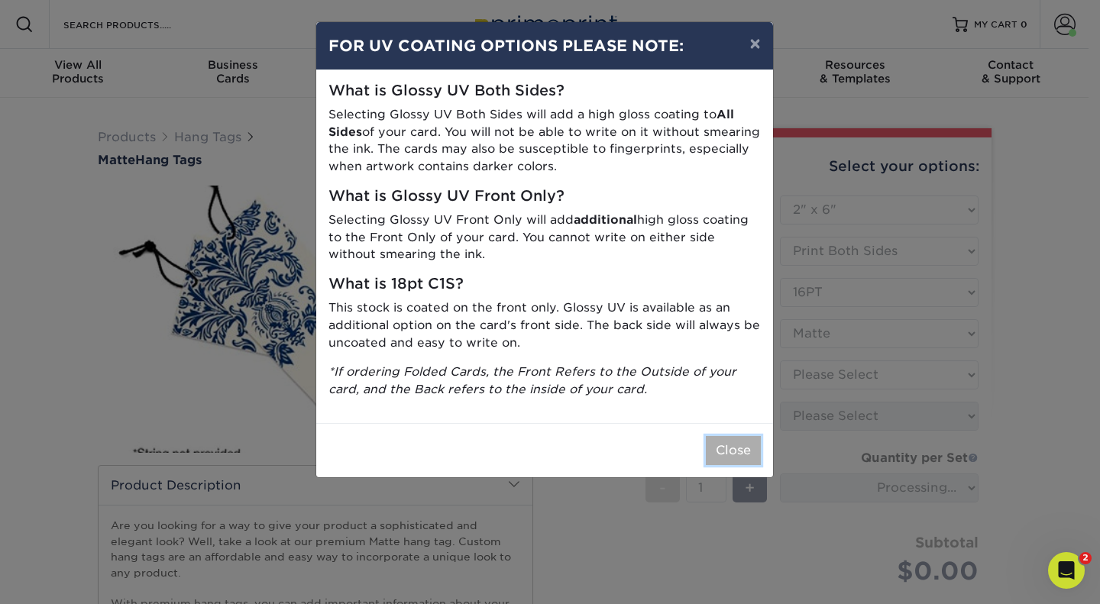
click at [734, 448] on button "Close" at bounding box center [733, 450] width 55 height 29
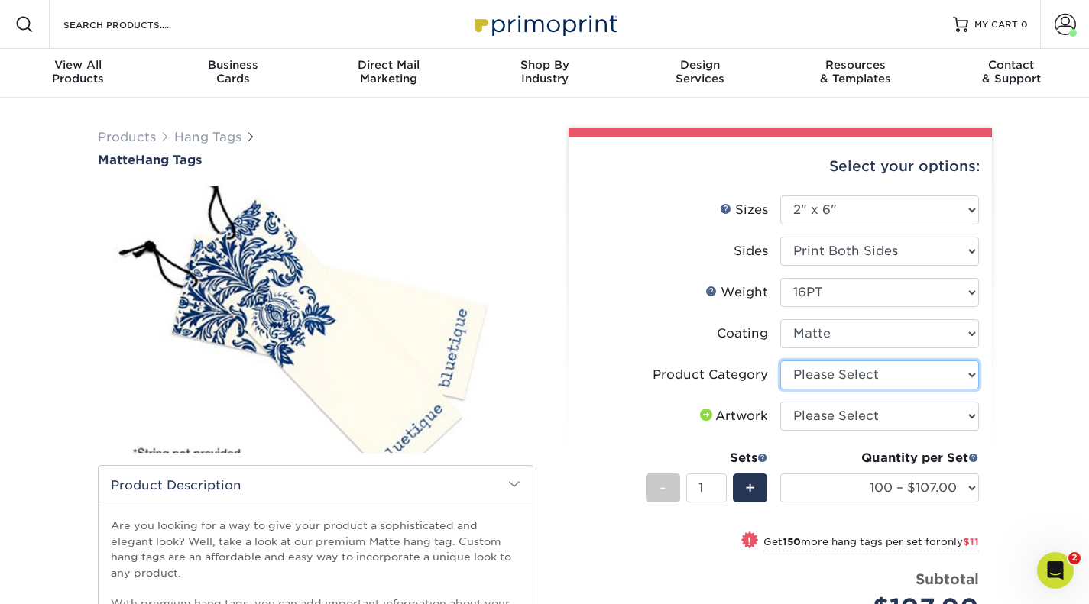
click at [834, 388] on select "Please Select Hang Tags" at bounding box center [879, 375] width 199 height 29
select select "428aa75b-4ae7-4398-9e0a-74f4b33909ed"
click at [780, 361] on select "Please Select Hang Tags" at bounding box center [879, 375] width 199 height 29
click at [834, 414] on select "Please Select I will upload files I need a design - $75" at bounding box center [879, 416] width 199 height 29
select select "upload"
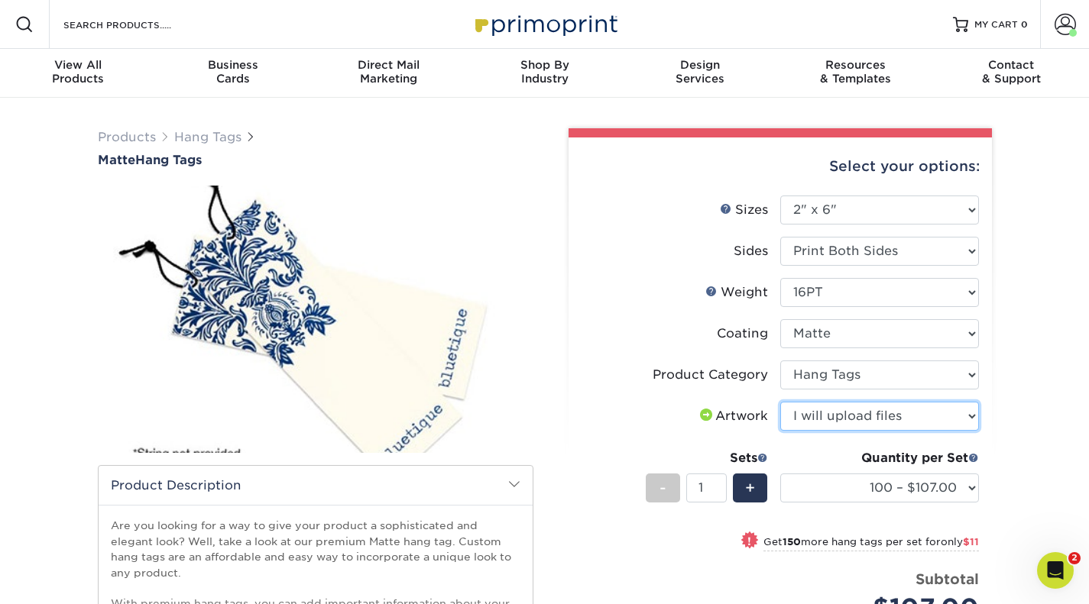
click at [780, 402] on select "Please Select I will upload files I need a design - $75" at bounding box center [879, 416] width 199 height 29
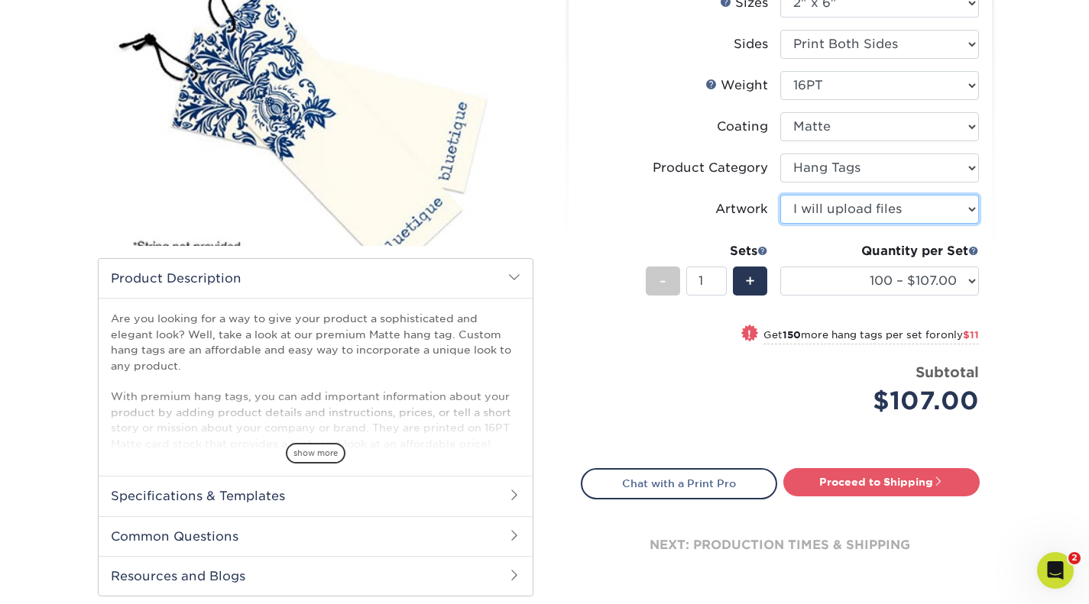
scroll to position [229, 0]
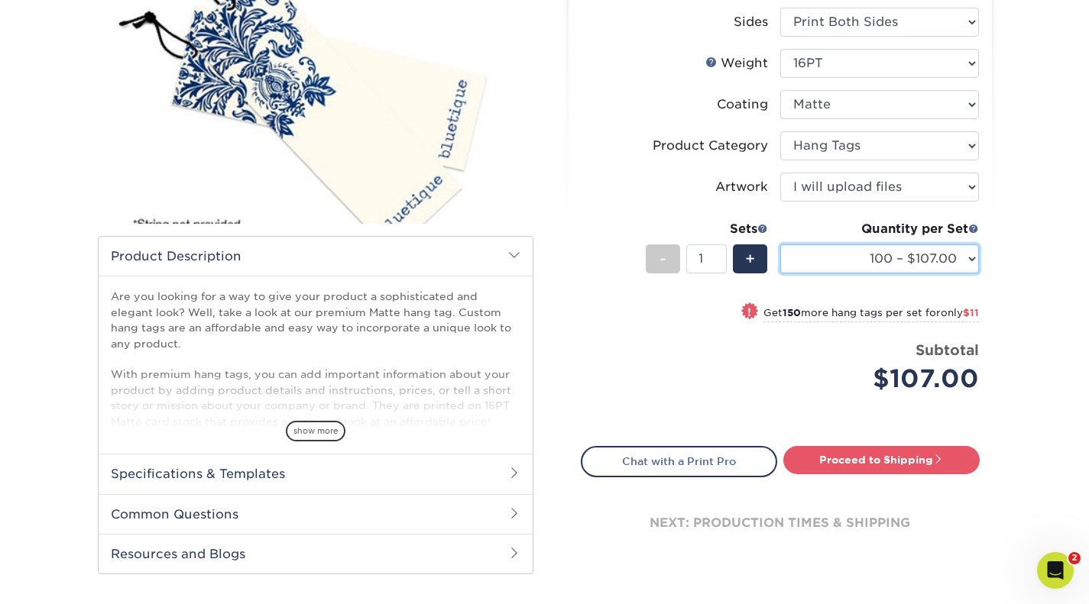
click at [949, 262] on select "100 – $107.00 250 – $118.00 500 – $121.00 1000 – $128.00 2500 – $245.00 5000 – …" at bounding box center [879, 258] width 199 height 29
select select "5000 – $432.00"
click at [780, 244] on select "100 – $107.00 250 – $118.00 500 – $121.00 1000 – $128.00 2500 – $245.00 5000 – …" at bounding box center [879, 258] width 199 height 29
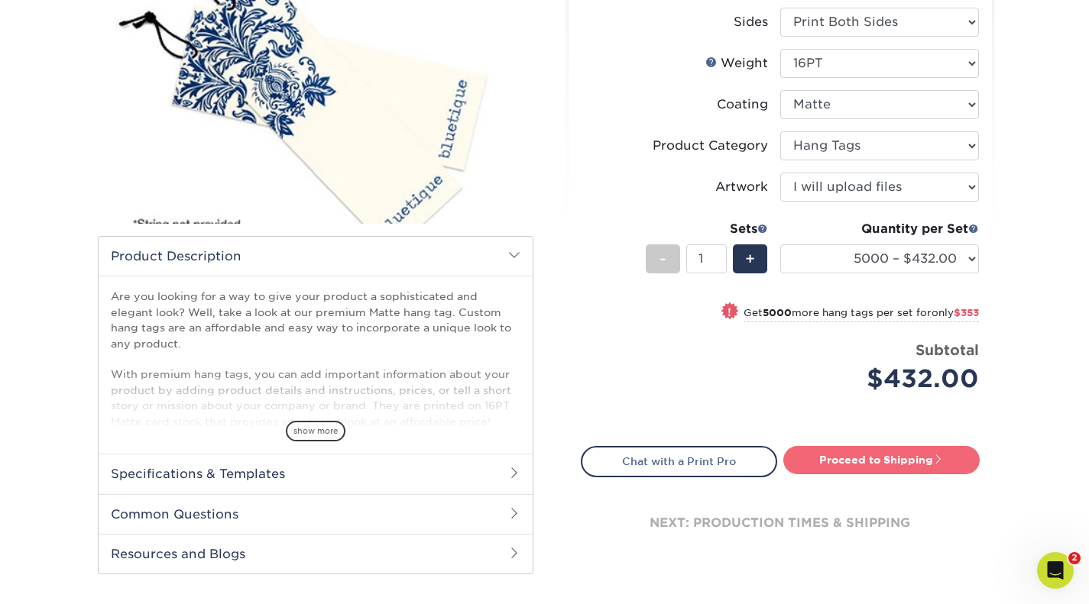
click at [865, 464] on link "Proceed to Shipping" at bounding box center [881, 460] width 196 height 28
type input "Set 1"
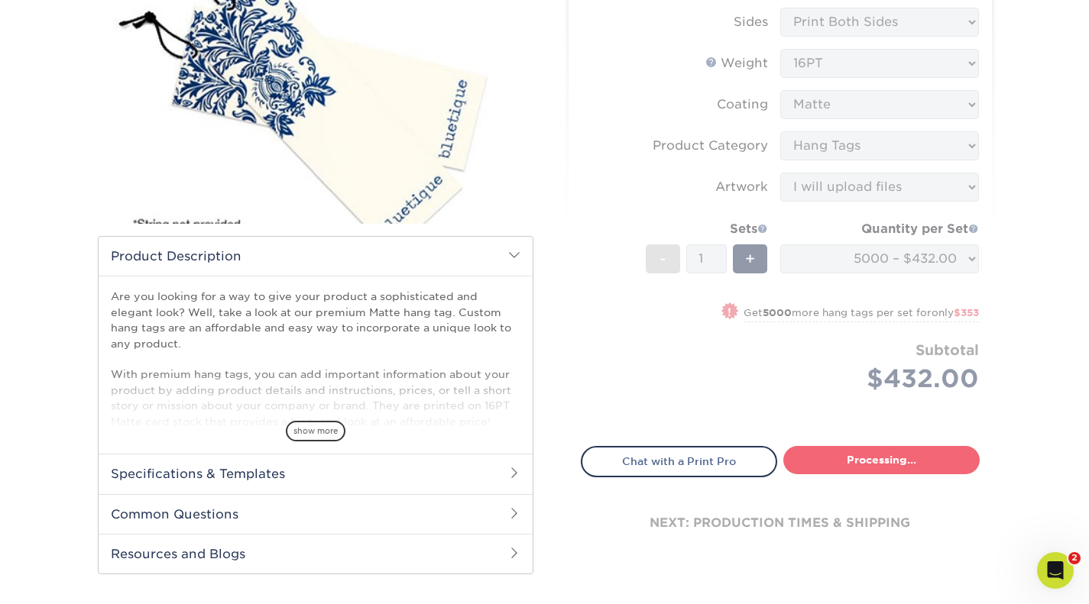
select select "0be10cca-e4b2-43a1-b51b-590b37a39849"
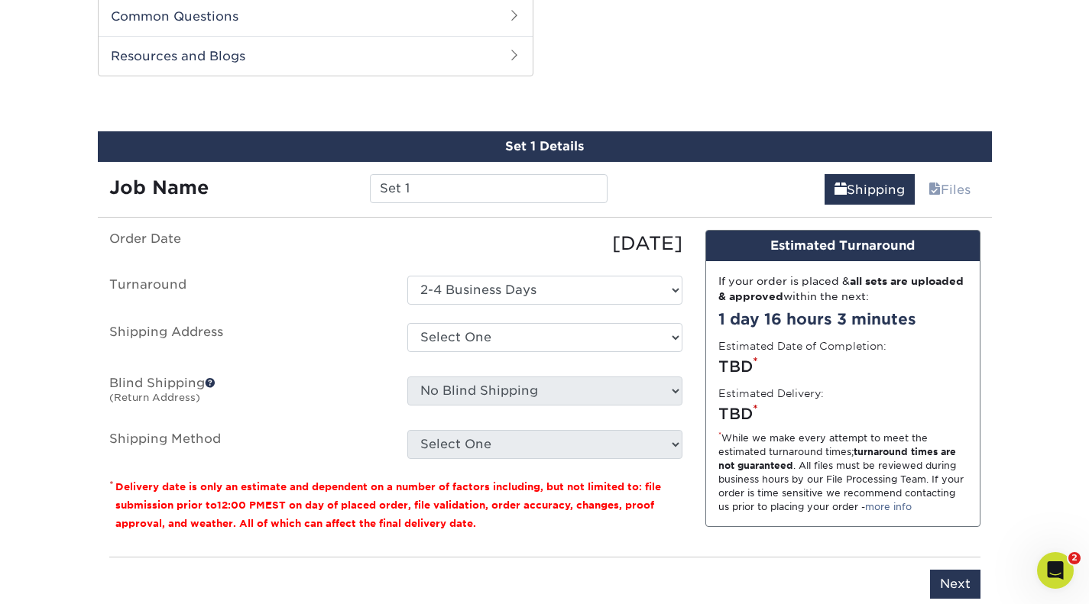
scroll to position [729, 0]
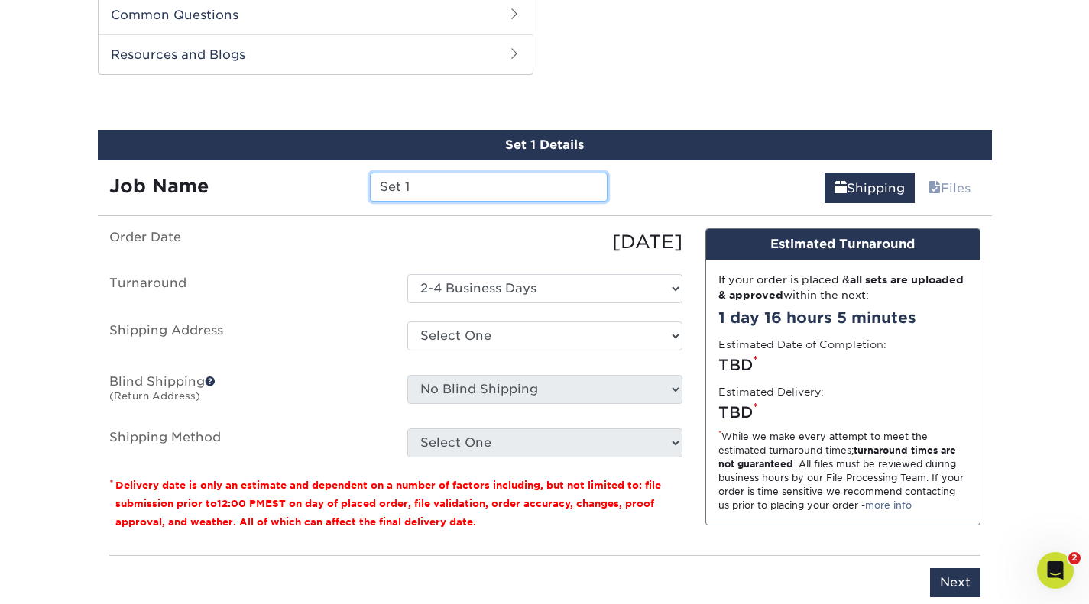
click at [546, 184] on input "Set 1" at bounding box center [489, 187] width 238 height 29
type input "S"
type input "Sundays Bridal Hang Tag"
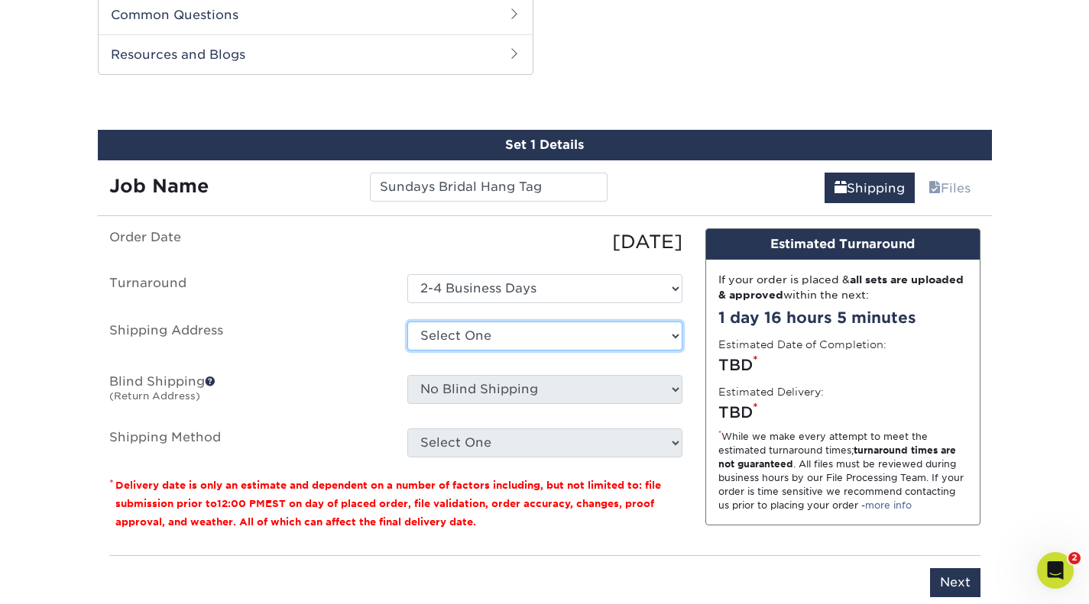
click at [596, 337] on select "Select One Bridal Home + Add New Address" at bounding box center [544, 336] width 275 height 29
select select "259926"
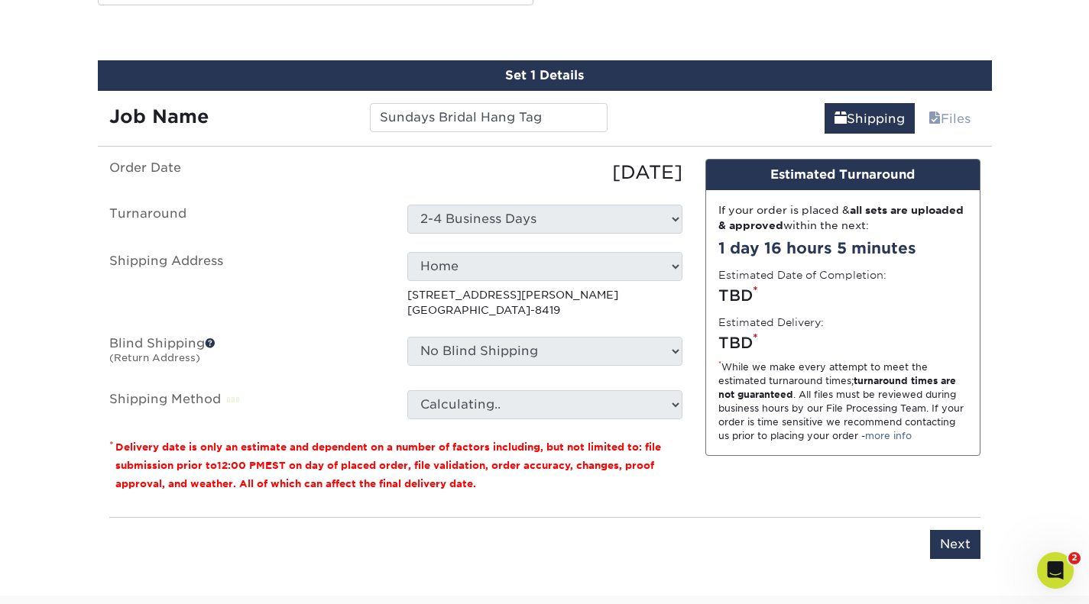
scroll to position [882, 0]
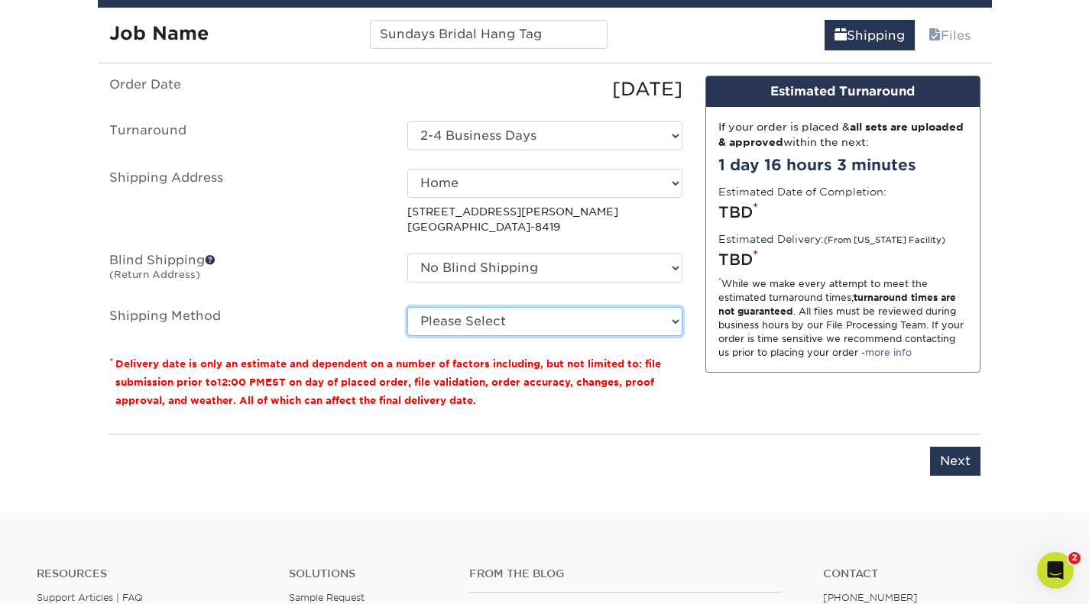
click at [478, 326] on select "Please Select Ground Shipping (+$29.33) 3 Day Shipping Service (+$42.09) 2 Day …" at bounding box center [544, 321] width 275 height 29
select select "03"
click at [407, 307] on select "Please Select Ground Shipping (+$29.33) 3 Day Shipping Service (+$42.09) 2 Day …" at bounding box center [544, 321] width 275 height 29
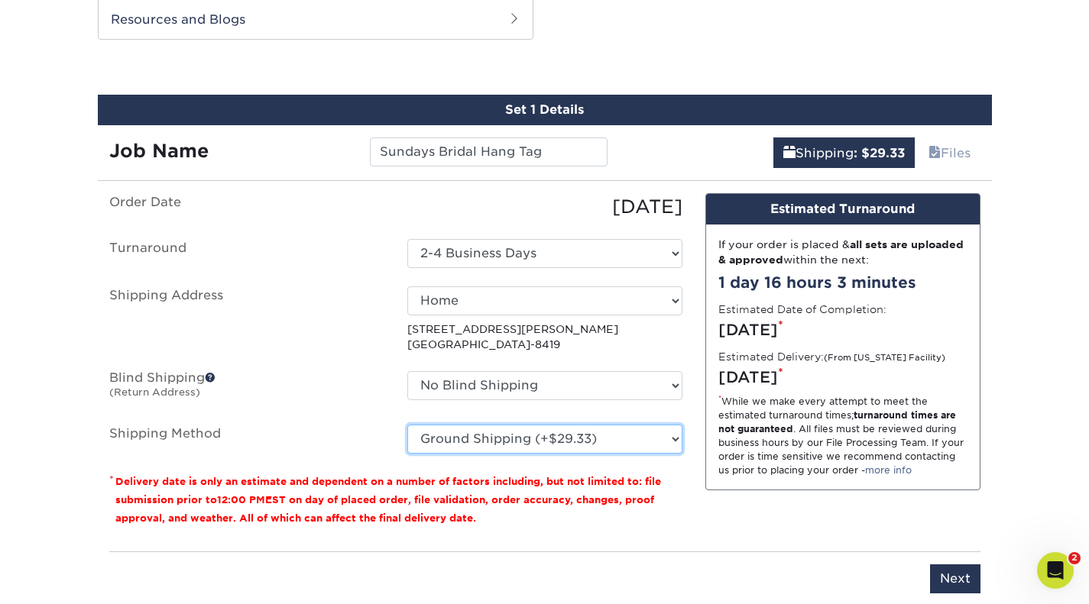
scroll to position [917, 0]
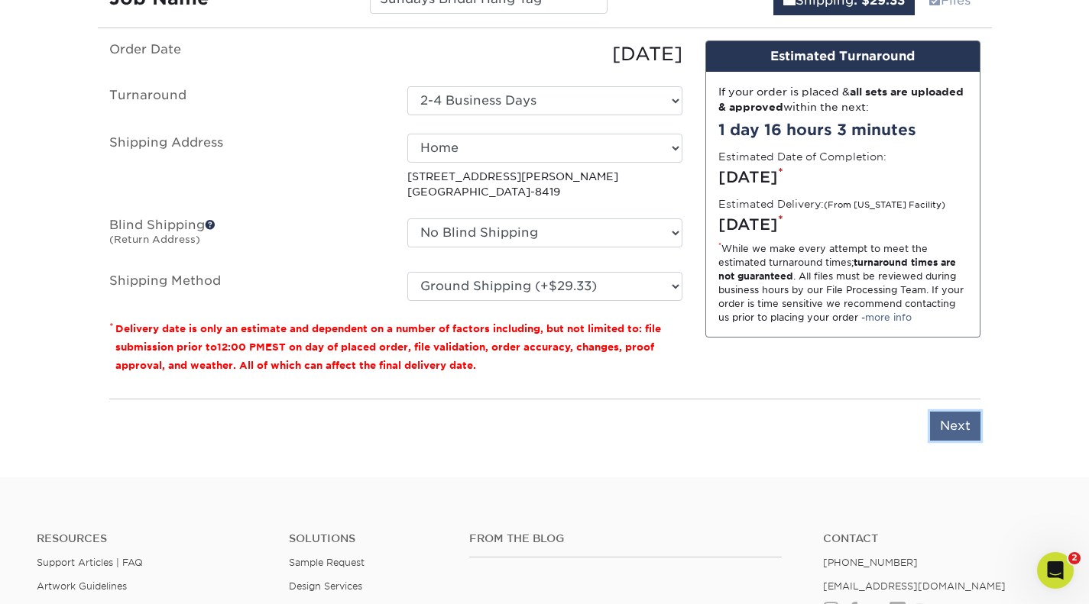
click at [966, 416] on input "Next" at bounding box center [955, 426] width 50 height 29
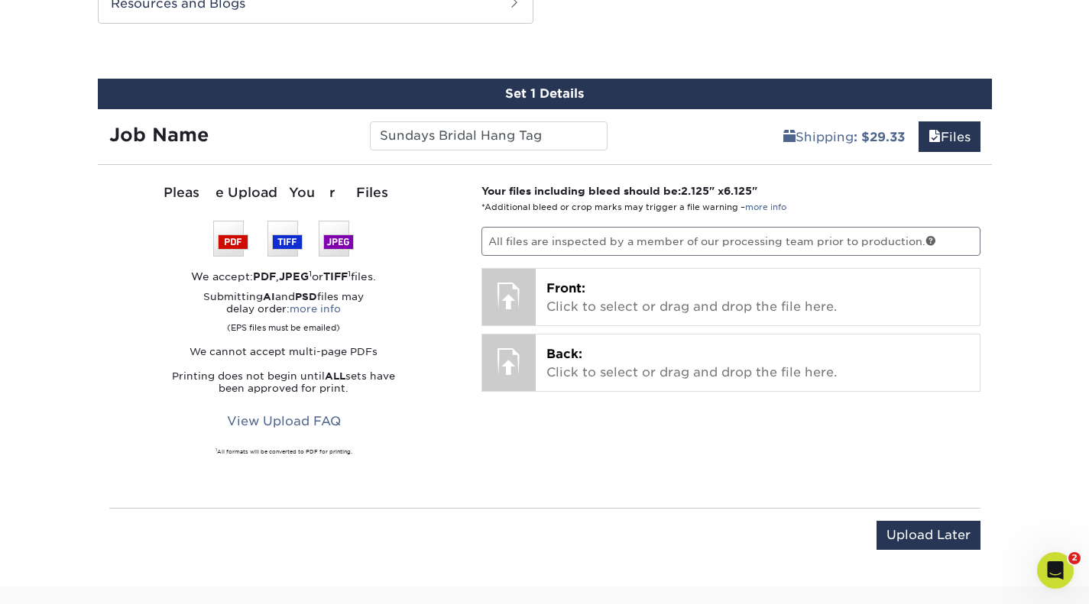
scroll to position [764, 0]
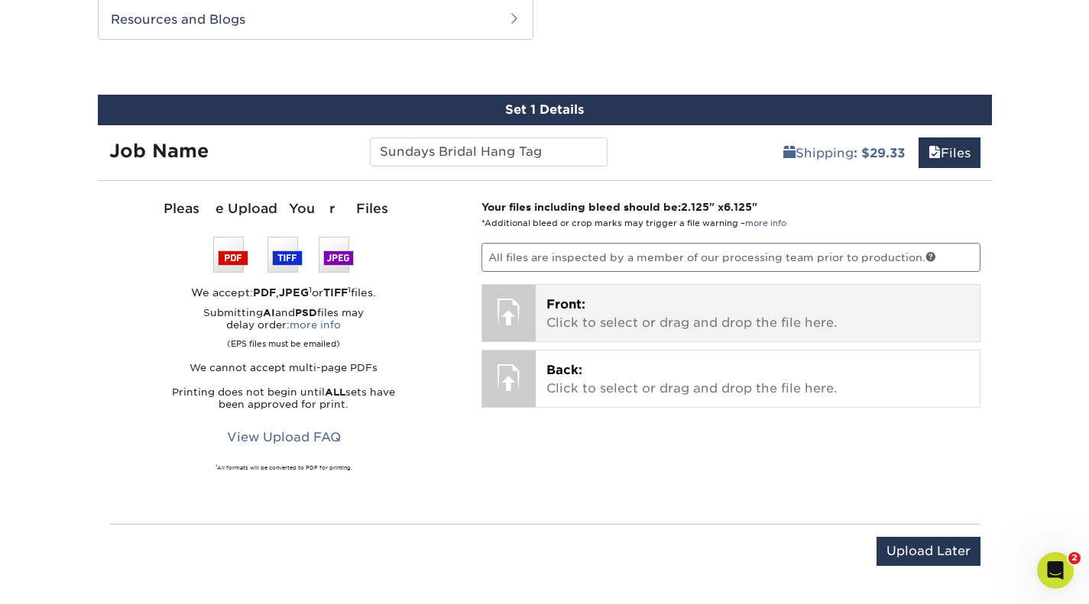
click at [607, 309] on p "Front: Click to select or drag and drop the file here." at bounding box center [757, 314] width 423 height 37
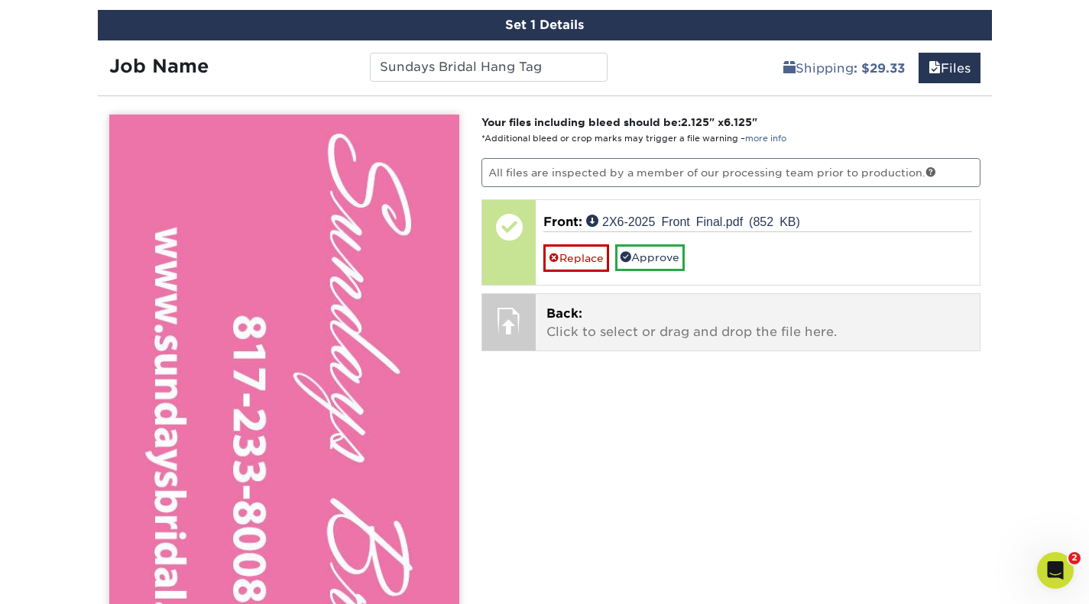
scroll to position [840, 0]
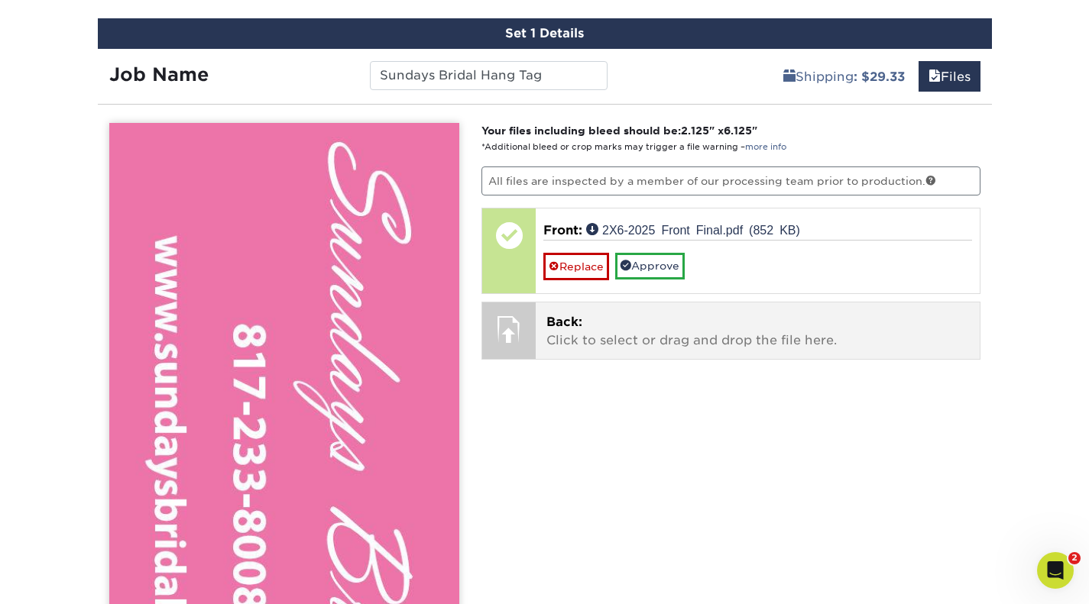
click at [610, 341] on p "Back: Click to select or drag and drop the file here." at bounding box center [757, 331] width 423 height 37
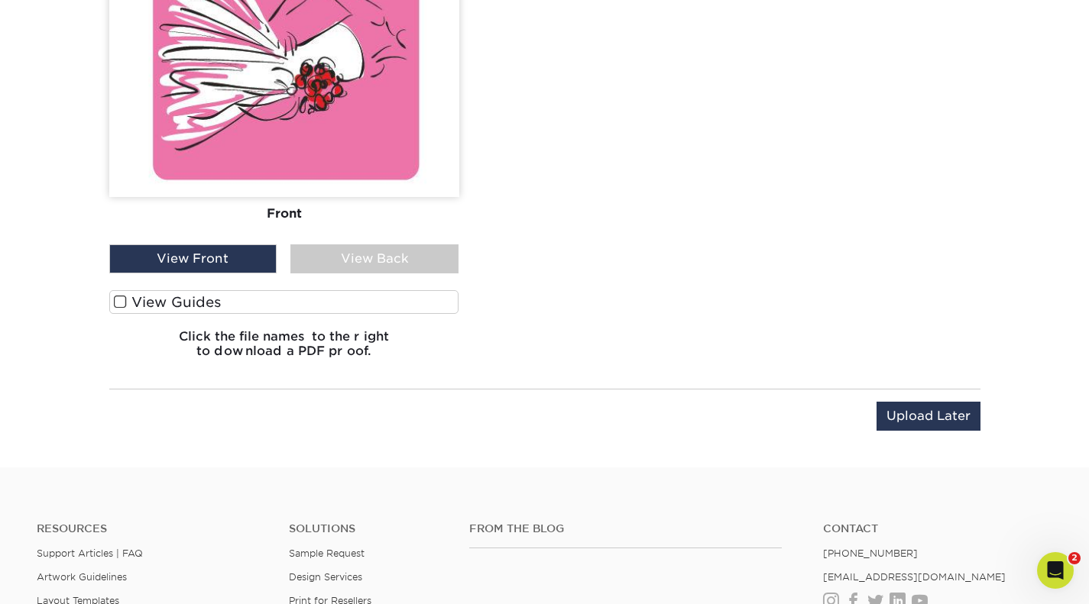
scroll to position [1681, 0]
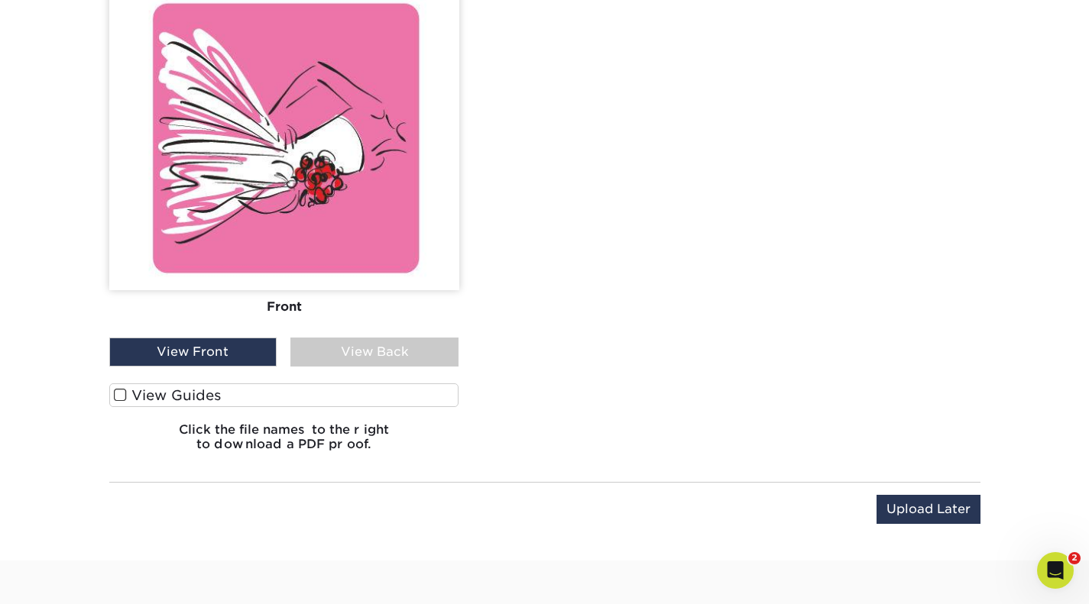
click at [117, 391] on span at bounding box center [120, 395] width 13 height 15
click at [0, 0] on input "View Guides" at bounding box center [0, 0] width 0 height 0
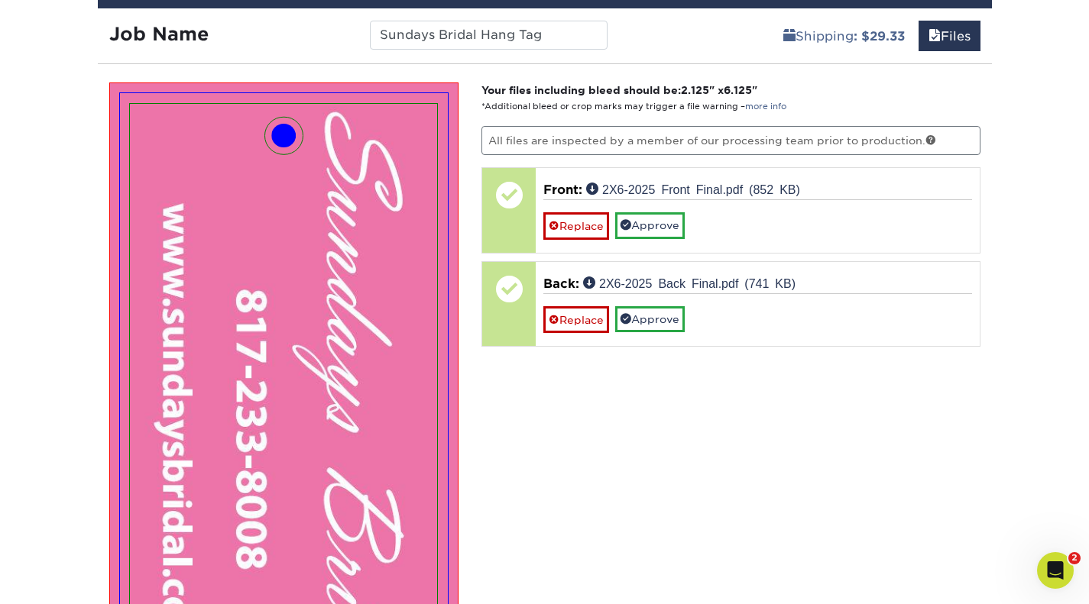
scroll to position [652, 0]
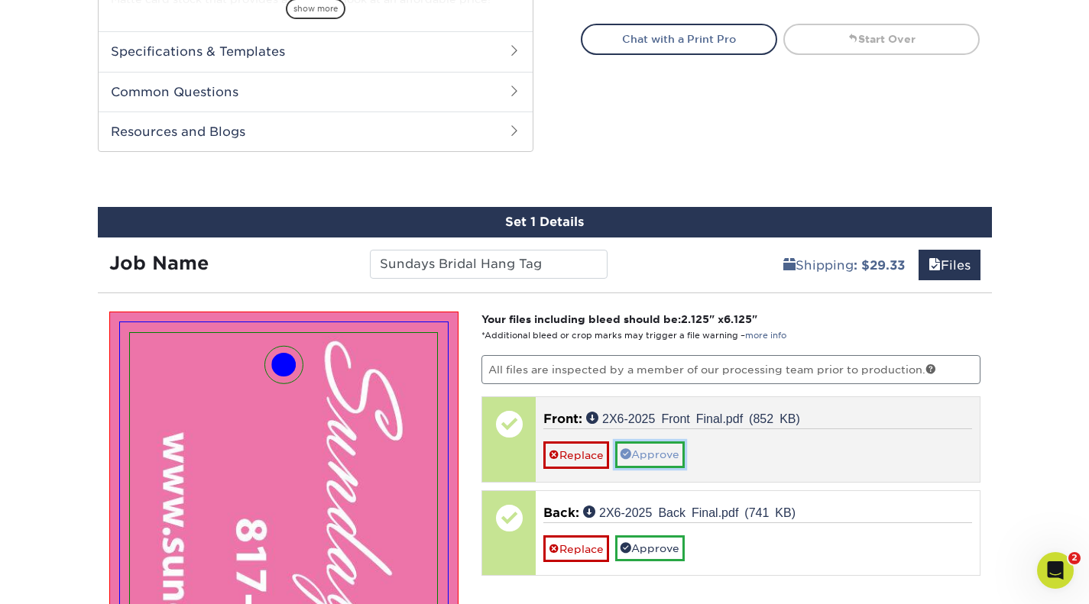
click at [647, 450] on link "Approve" at bounding box center [650, 455] width 70 height 26
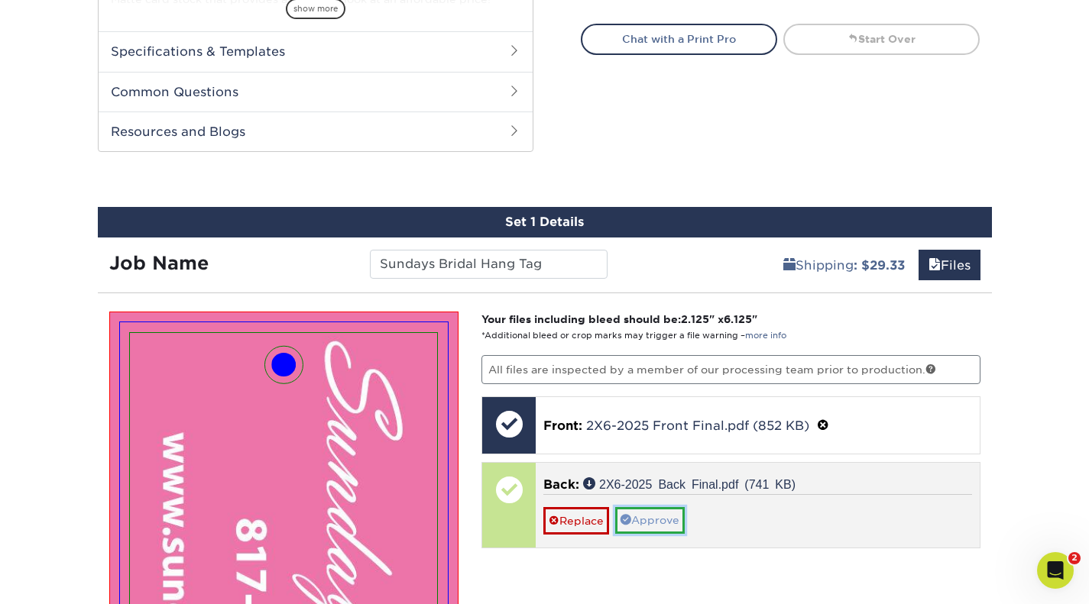
click at [672, 514] on link "Approve" at bounding box center [650, 520] width 70 height 26
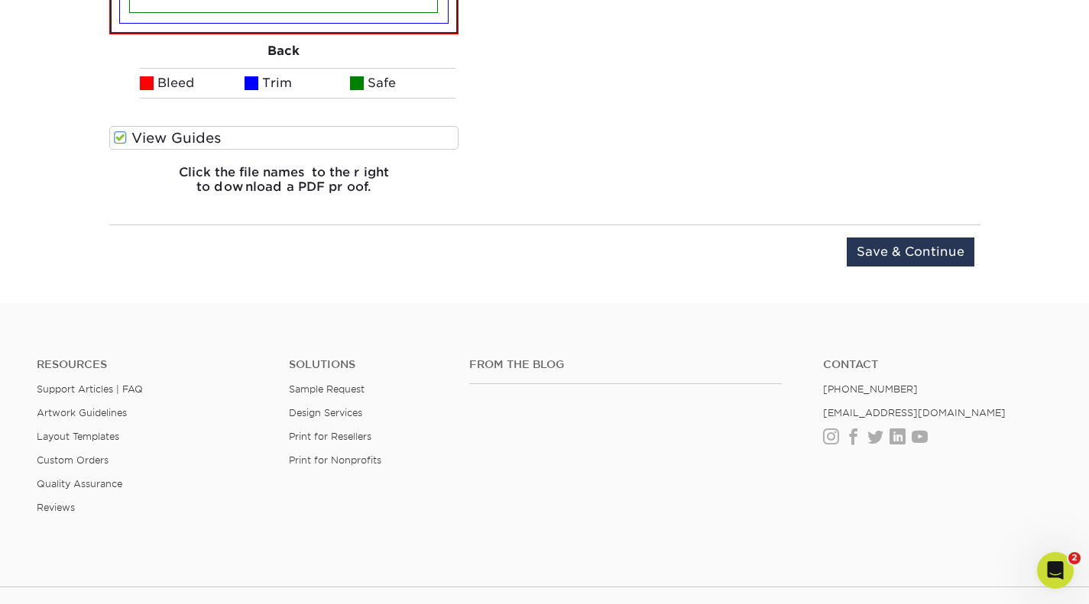
scroll to position [3118, 0]
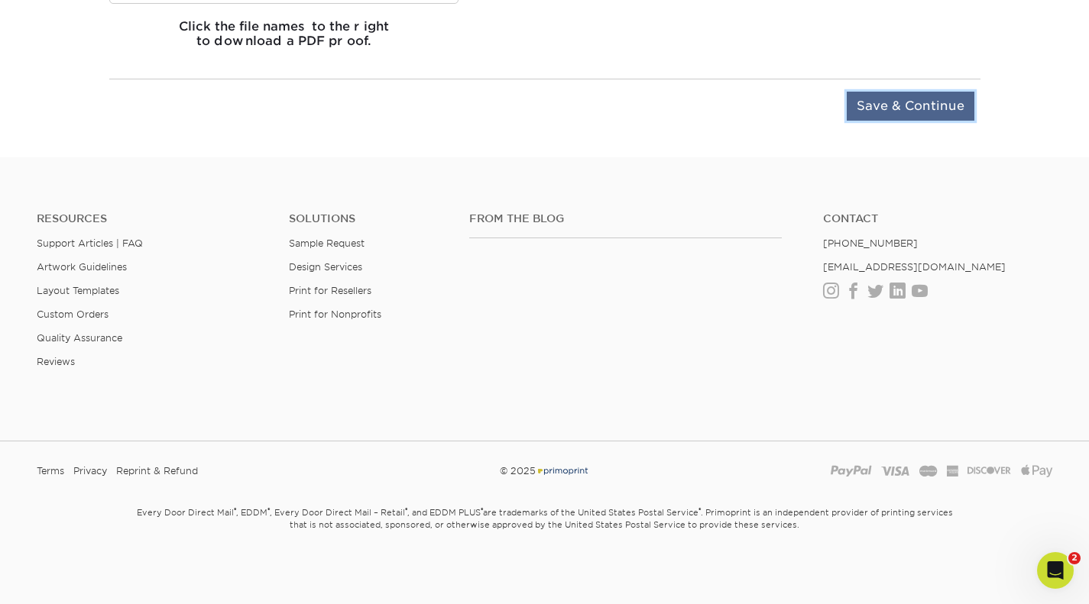
click at [936, 102] on input "Save & Continue" at bounding box center [911, 106] width 128 height 29
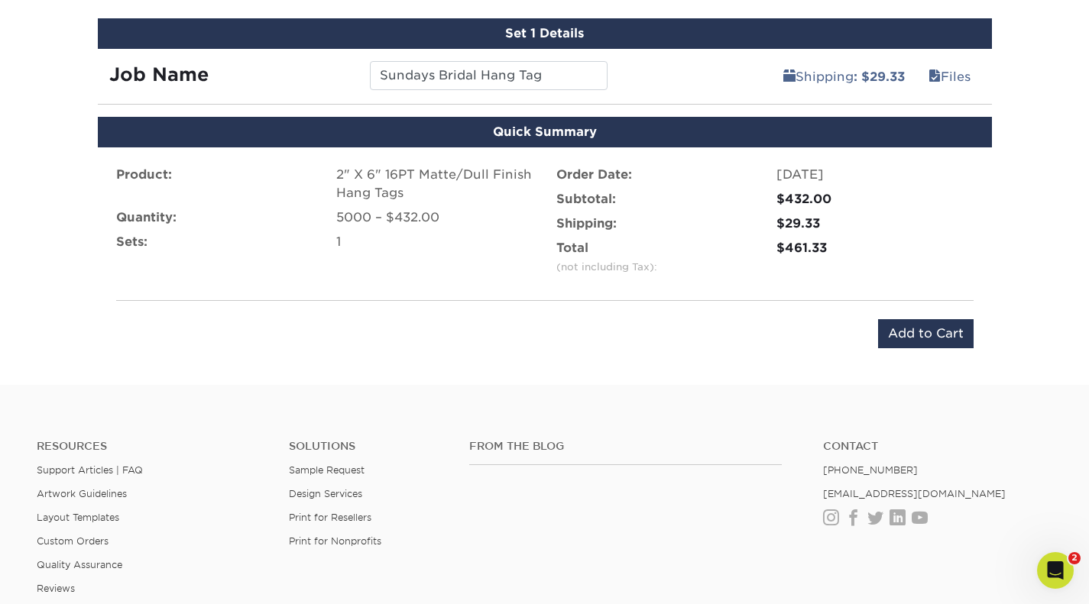
scroll to position [685, 0]
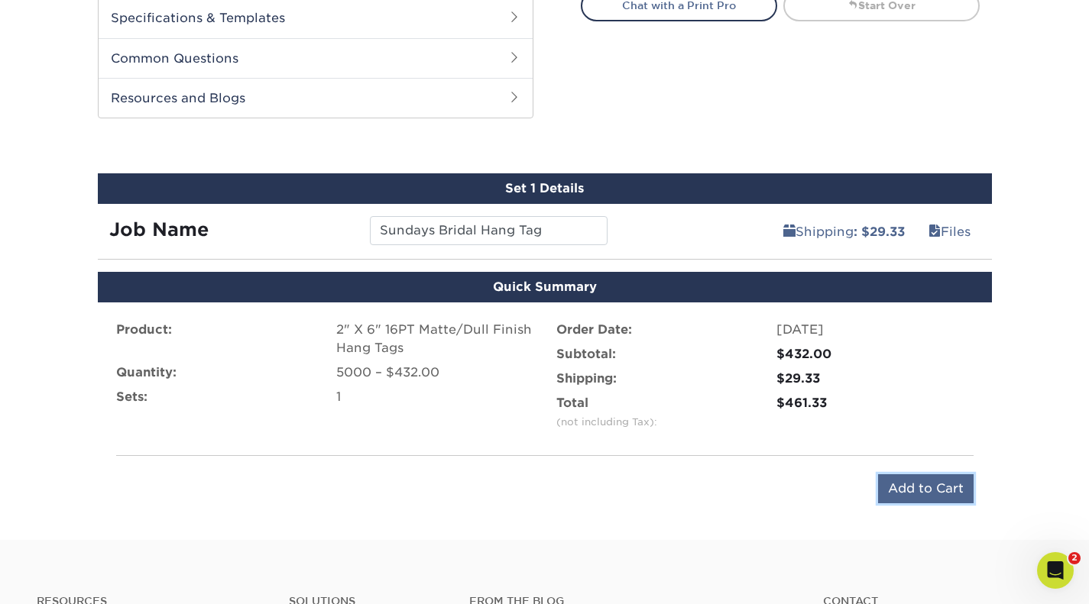
click at [929, 490] on input "Add to Cart" at bounding box center [926, 488] width 96 height 29
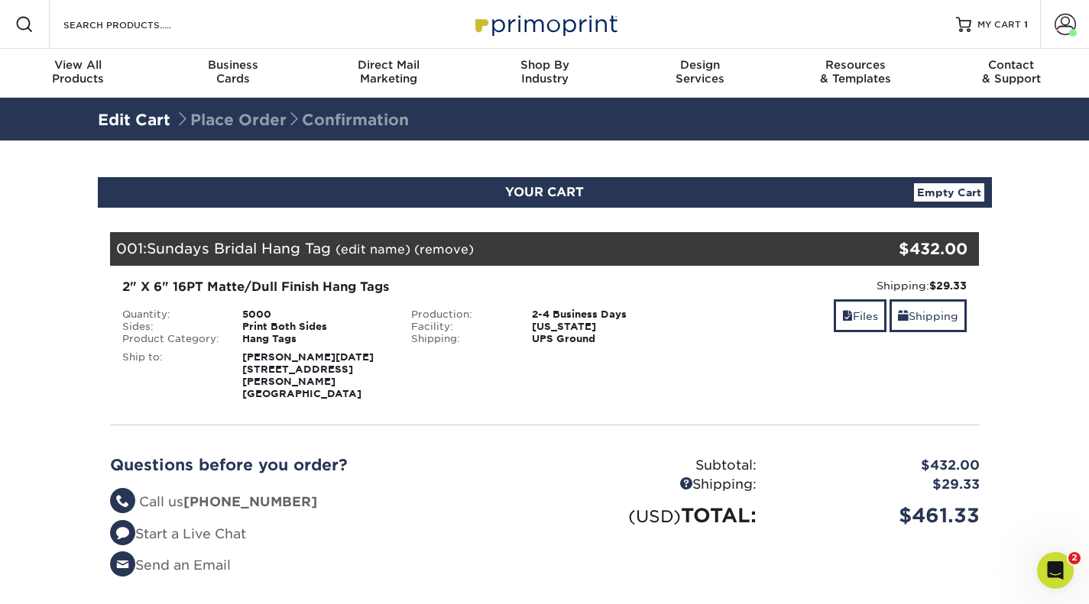
scroll to position [306, 0]
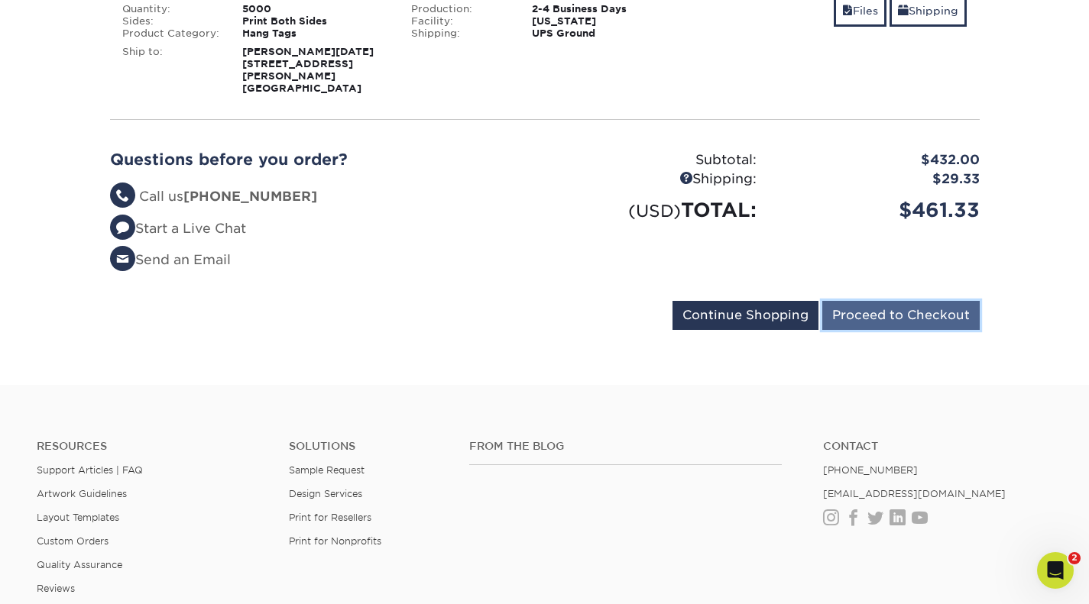
click at [938, 301] on input "Proceed to Checkout" at bounding box center [900, 315] width 157 height 29
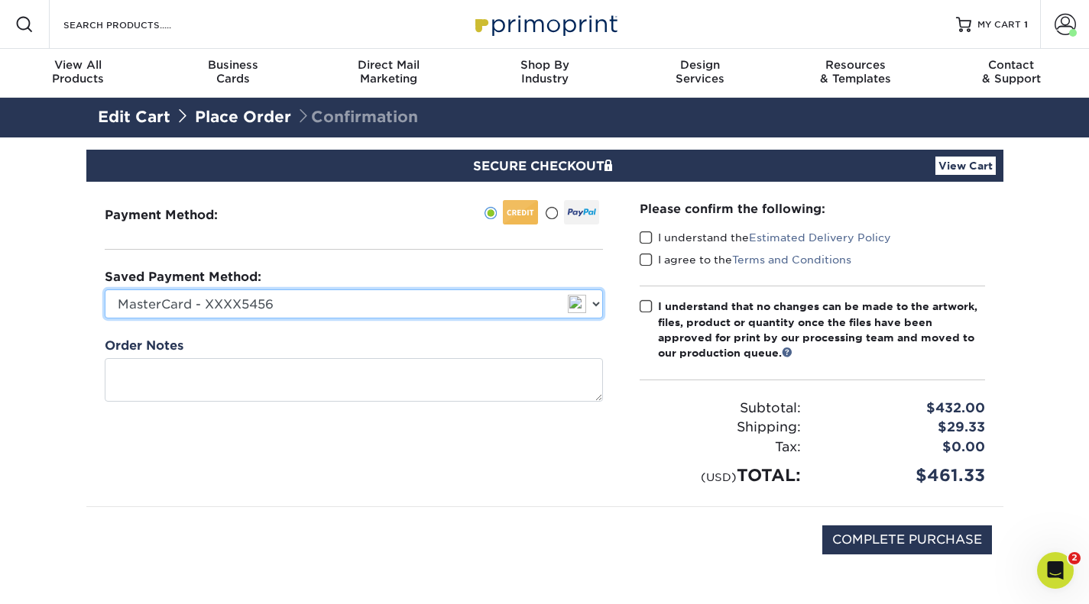
click at [600, 304] on select "MasterCard - XXXX5456 MasterCard - XXXX1848 New Credit Card" at bounding box center [354, 304] width 498 height 29
select select
click at [105, 290] on select "MasterCard - XXXX5456 MasterCard - XXXX1848 New Credit Card" at bounding box center [354, 304] width 498 height 29
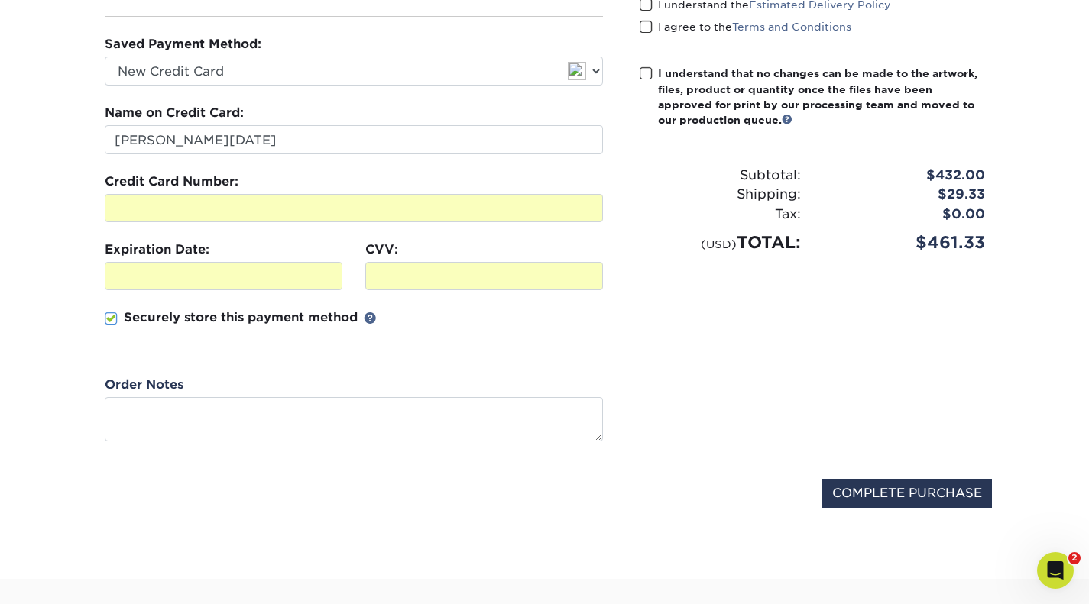
scroll to position [306, 0]
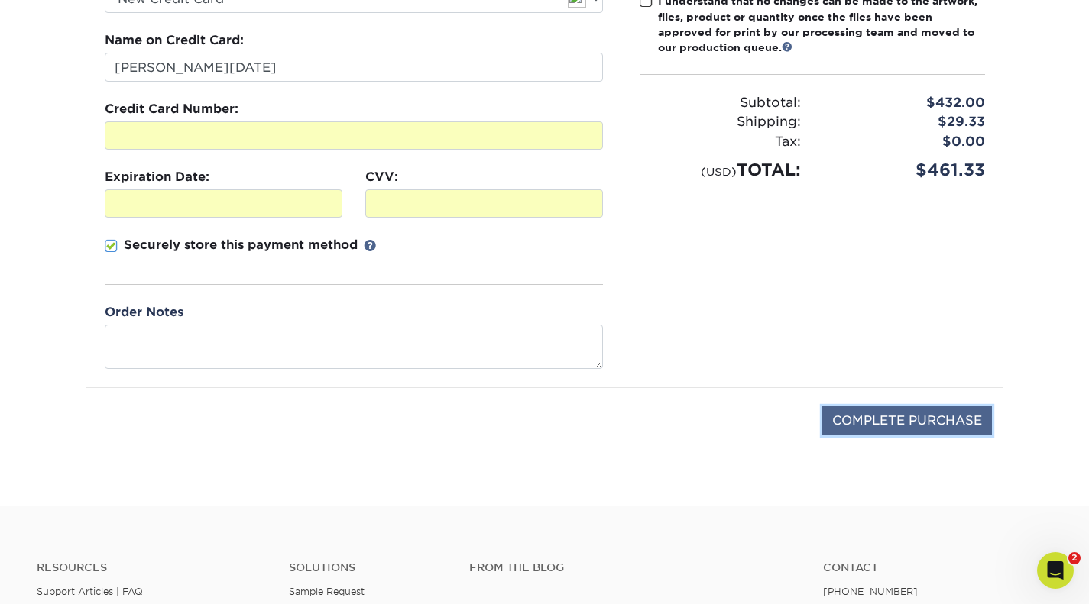
click at [879, 412] on input "COMPLETE PURCHASE" at bounding box center [907, 420] width 170 height 29
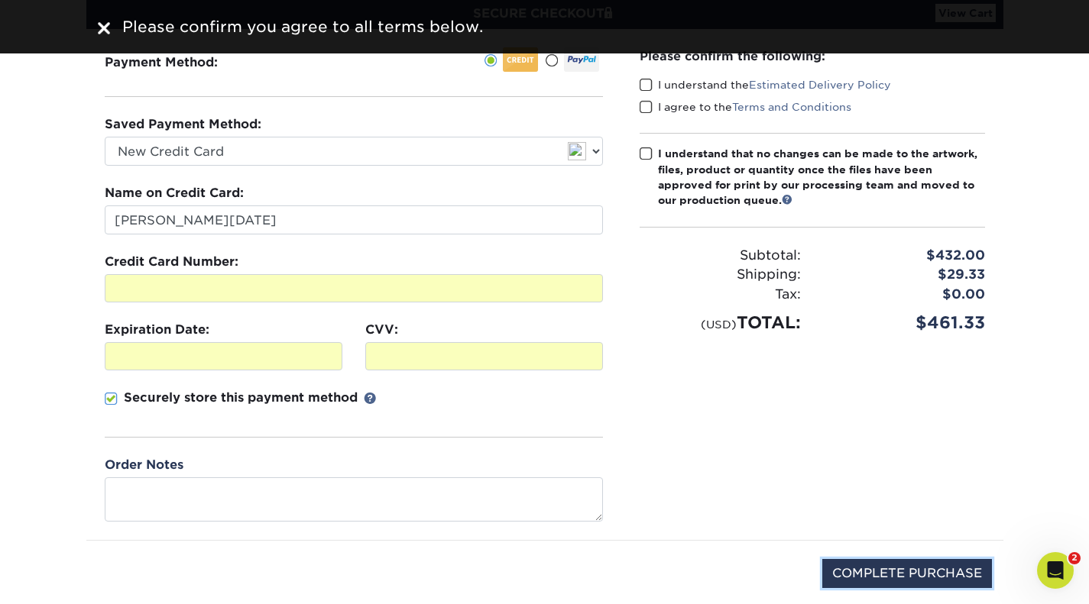
scroll to position [0, 0]
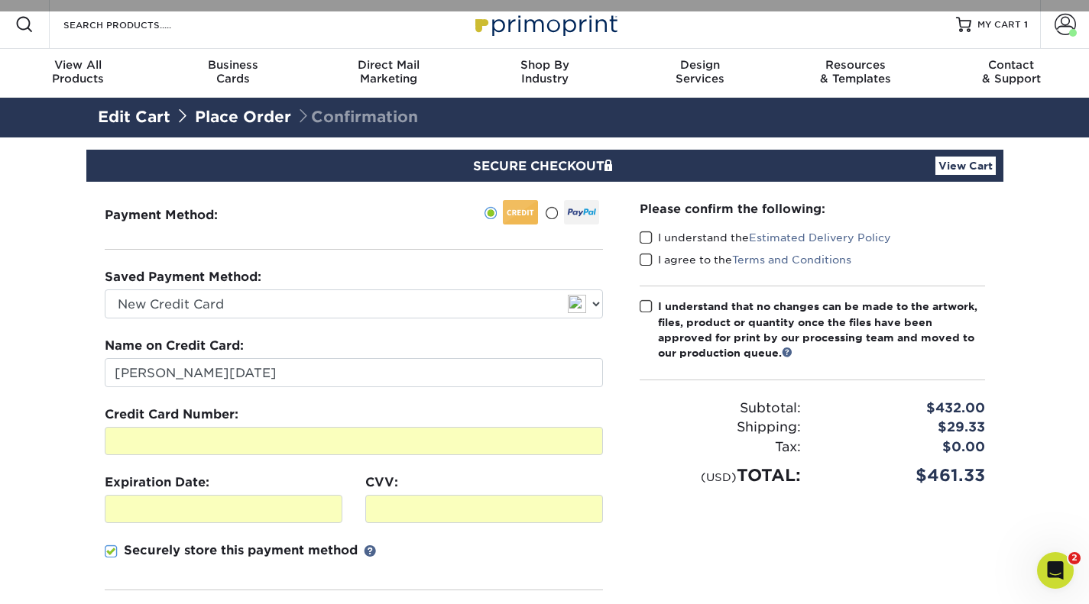
click at [645, 237] on span at bounding box center [645, 238] width 13 height 15
click at [0, 0] on input "I understand the Estimated Delivery Policy" at bounding box center [0, 0] width 0 height 0
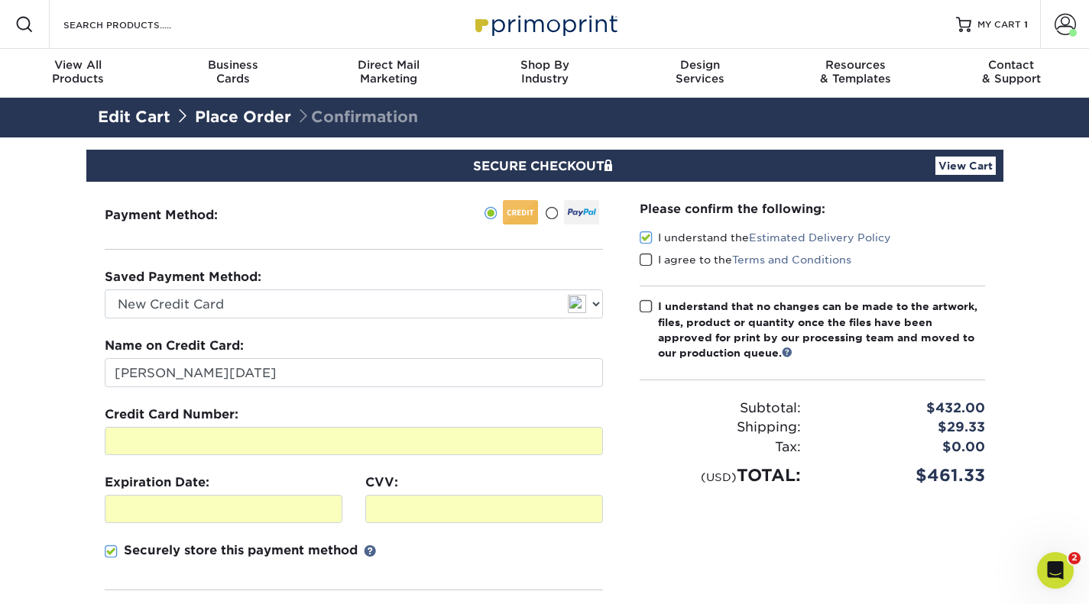
click at [646, 260] on span at bounding box center [645, 260] width 13 height 15
click at [0, 0] on input "I agree to the Terms and Conditions" at bounding box center [0, 0] width 0 height 0
click at [648, 301] on span at bounding box center [645, 306] width 13 height 15
click at [0, 0] on input "I understand that no changes can be made to the artwork, files, product or quan…" at bounding box center [0, 0] width 0 height 0
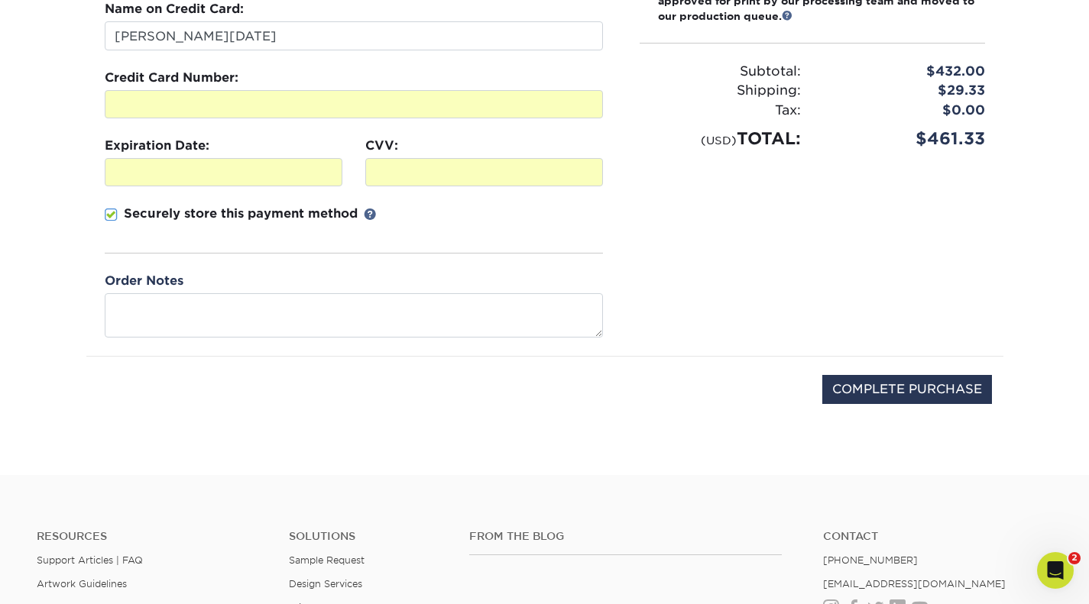
scroll to position [382, 0]
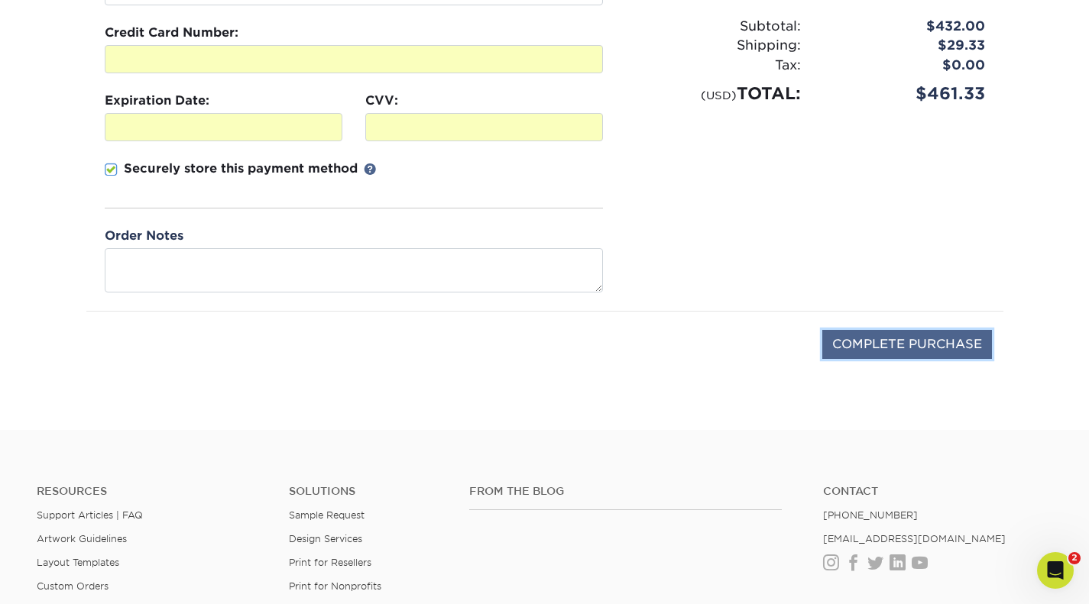
click at [868, 338] on input "COMPLETE PURCHASE" at bounding box center [907, 344] width 170 height 29
type input "PROCESSING, PLEASE WAIT..."
